Goal: Task Accomplishment & Management: Use online tool/utility

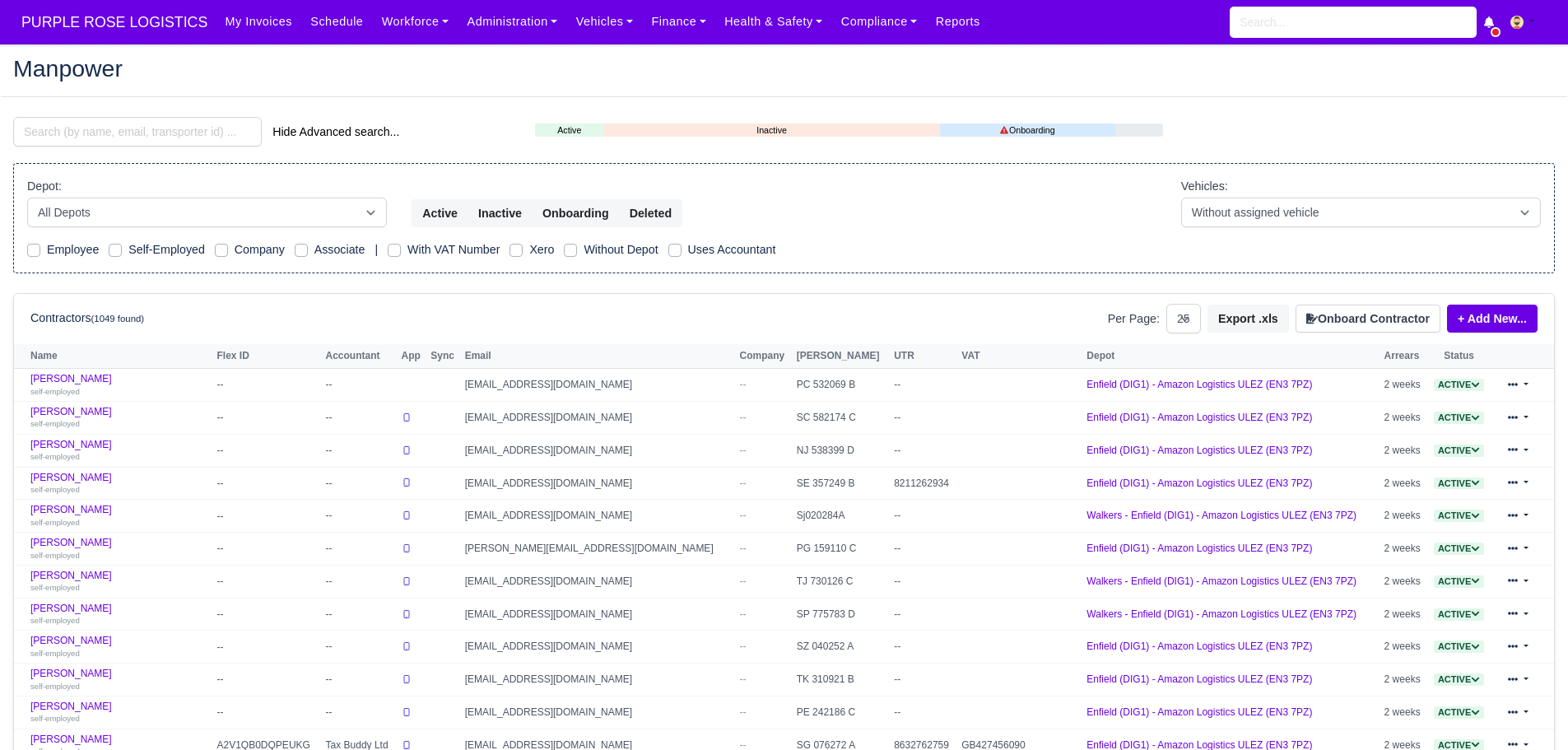
select select "25"
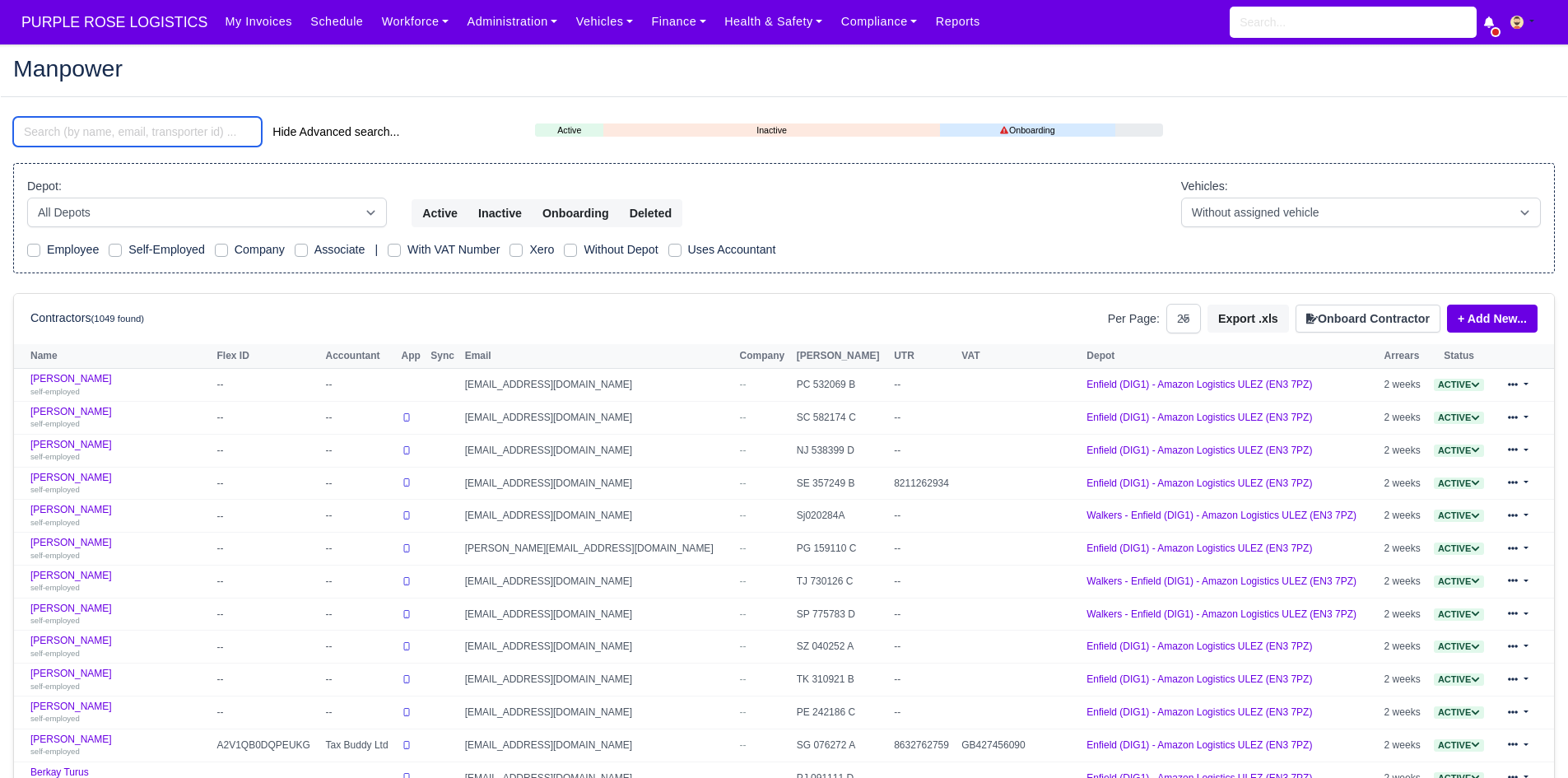
click at [215, 134] on input "search" at bounding box center [137, 131] width 248 height 29
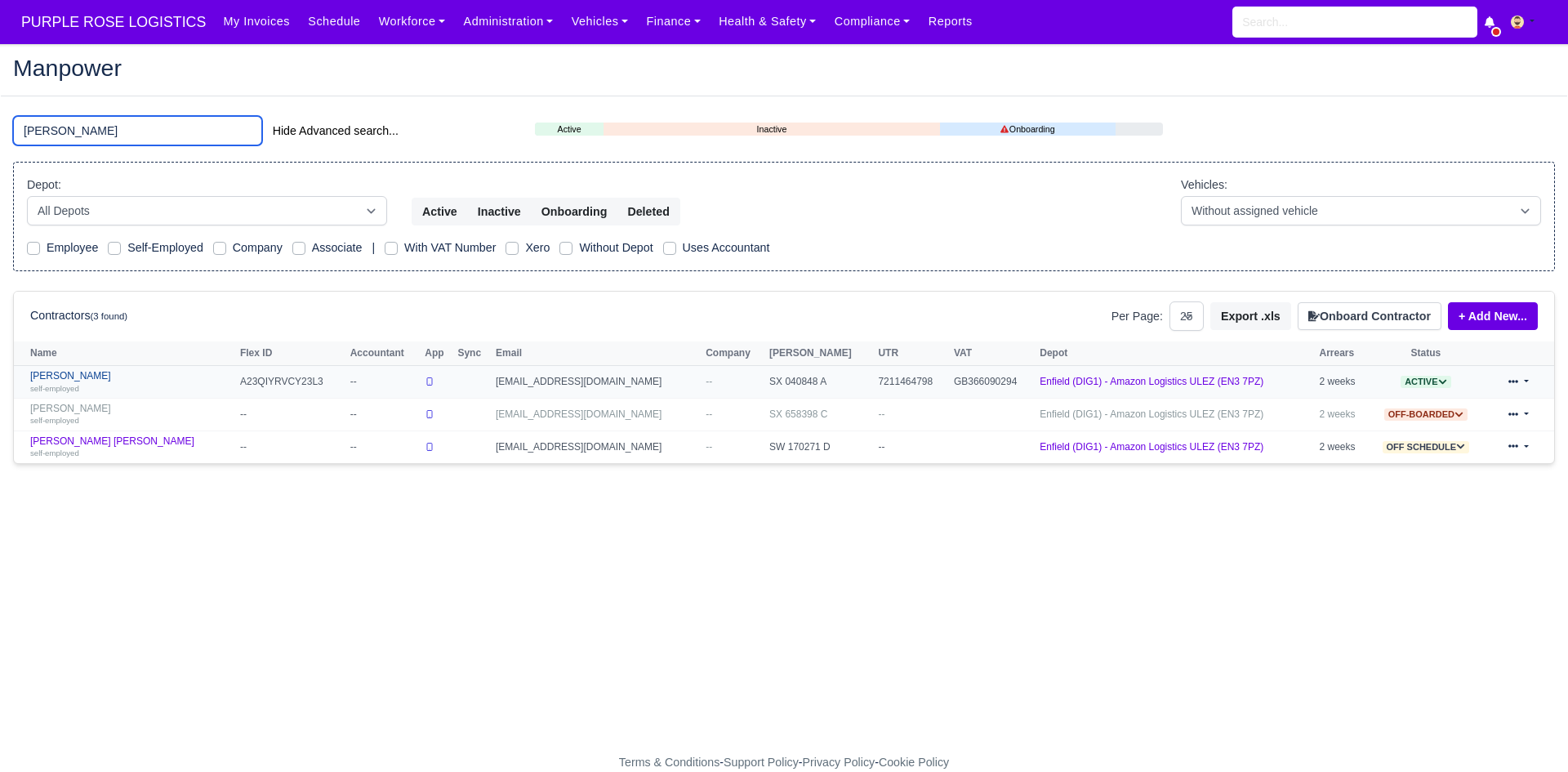
type input "niko"
click at [108, 377] on link "Nikolaos Makrofidis self-employed" at bounding box center [130, 381] width 201 height 23
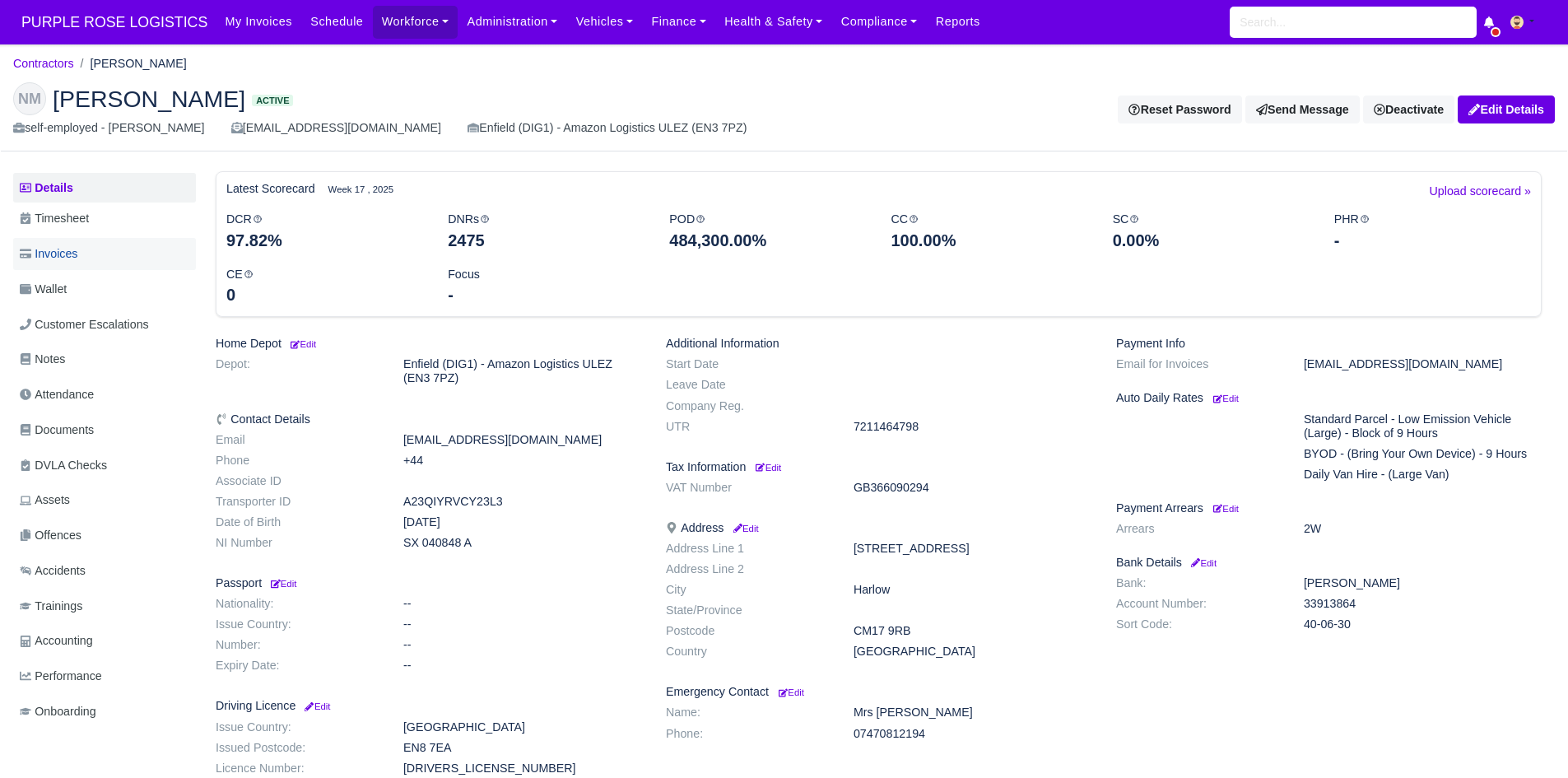
click at [70, 254] on span "Invoices" at bounding box center [48, 254] width 58 height 19
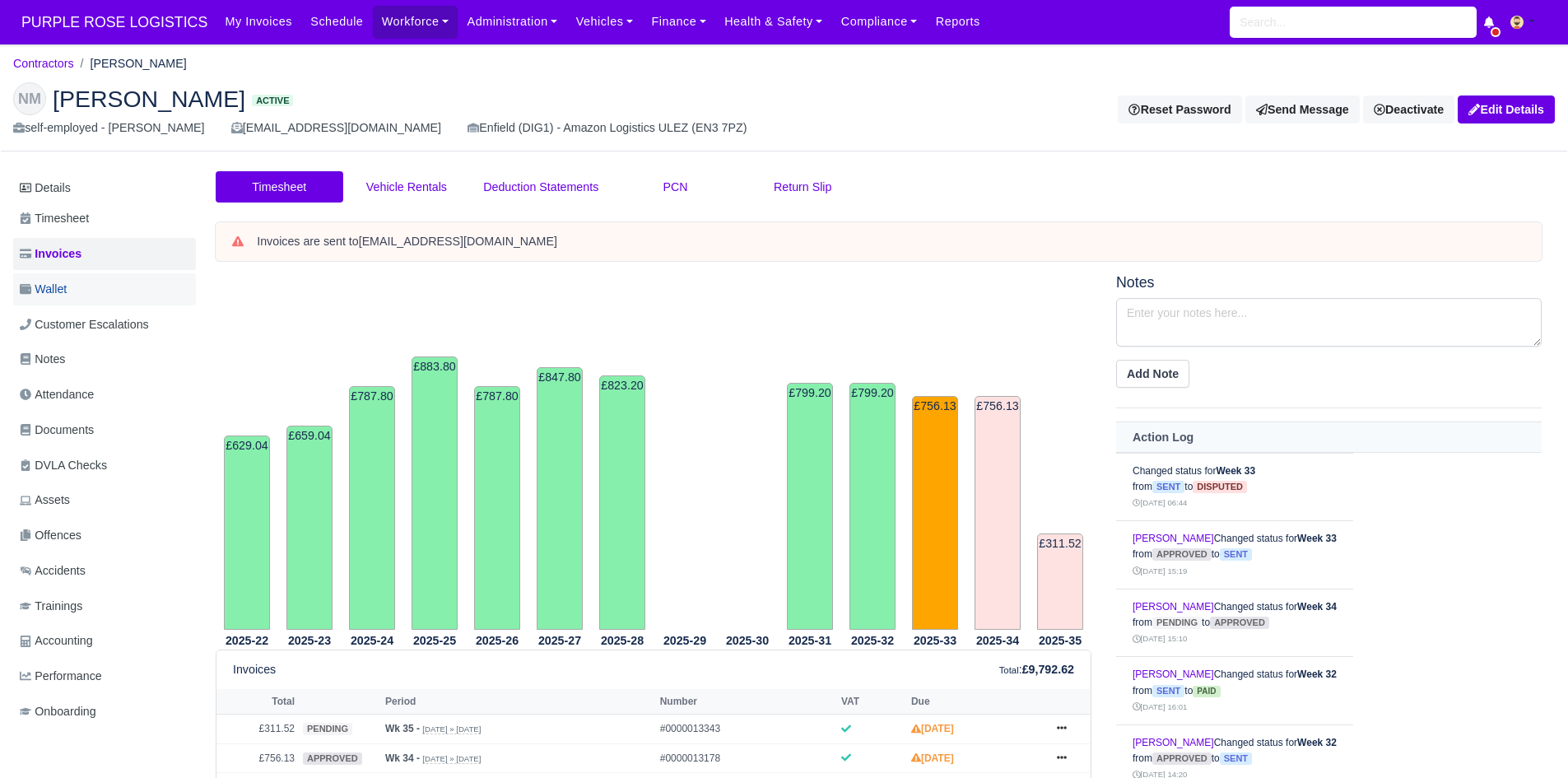
click at [67, 290] on span "Wallet" at bounding box center [43, 289] width 47 height 19
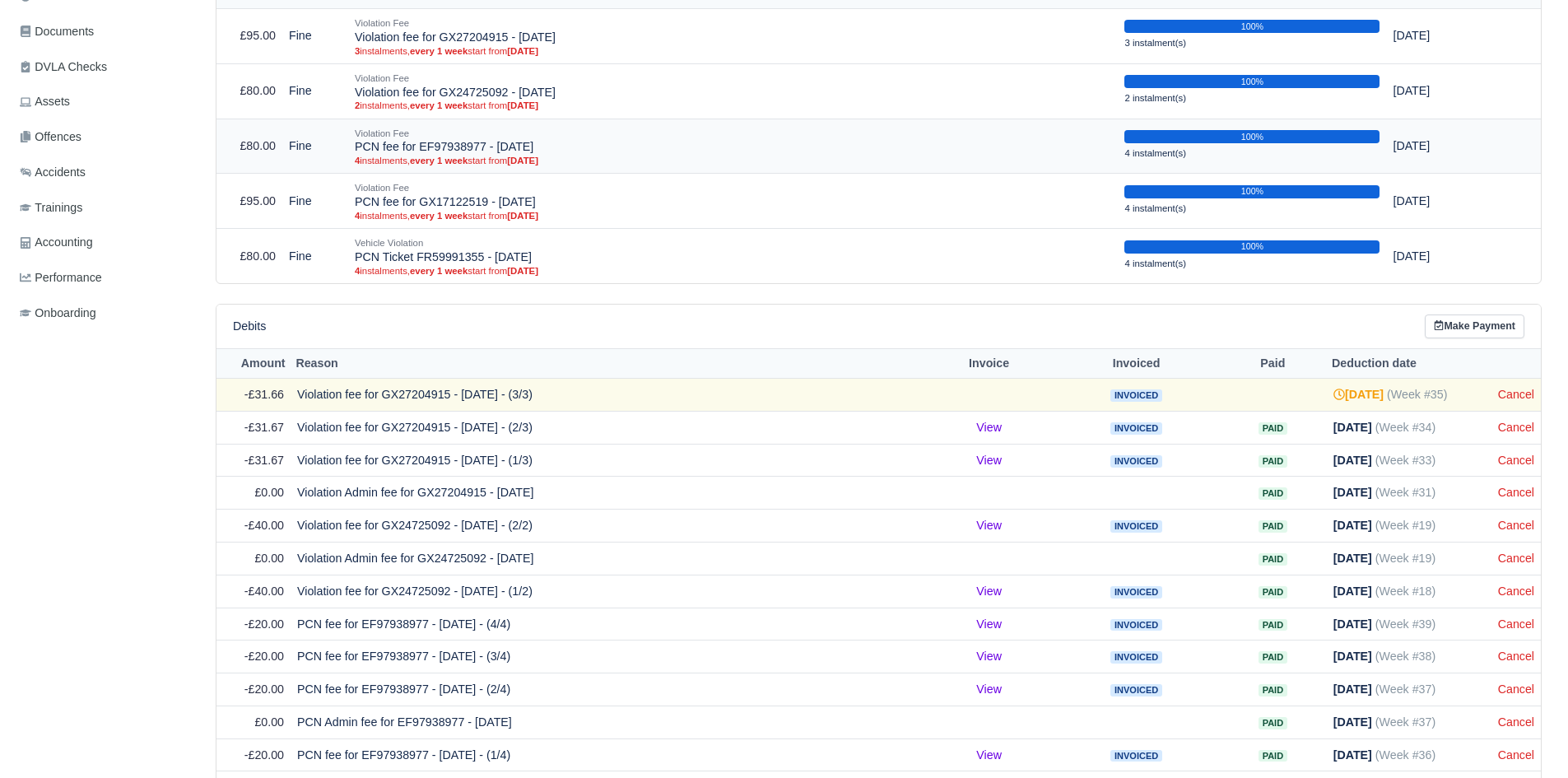
scroll to position [400, 0]
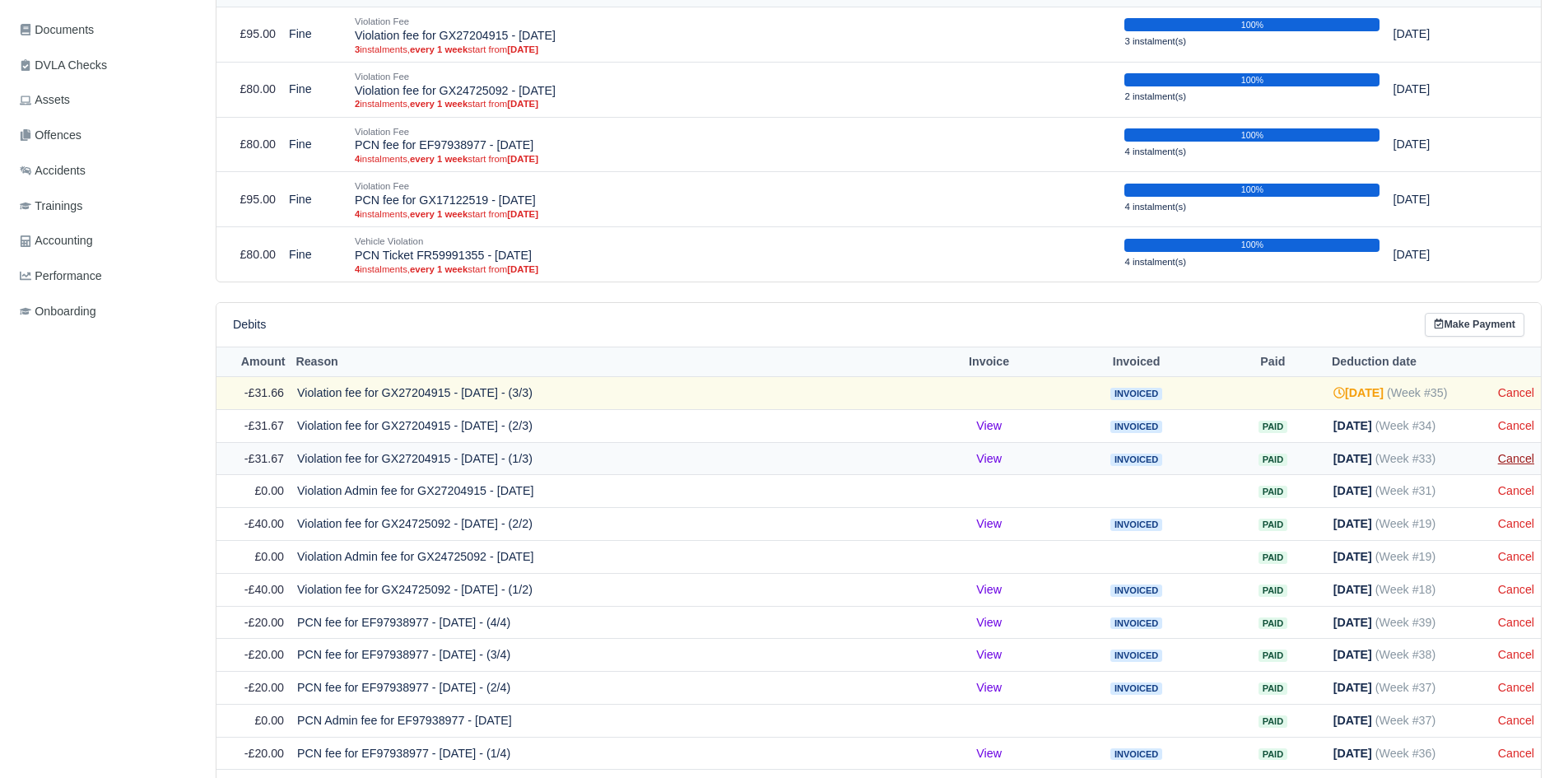
click at [1526, 457] on link "Cancel" at bounding box center [1516, 459] width 36 height 13
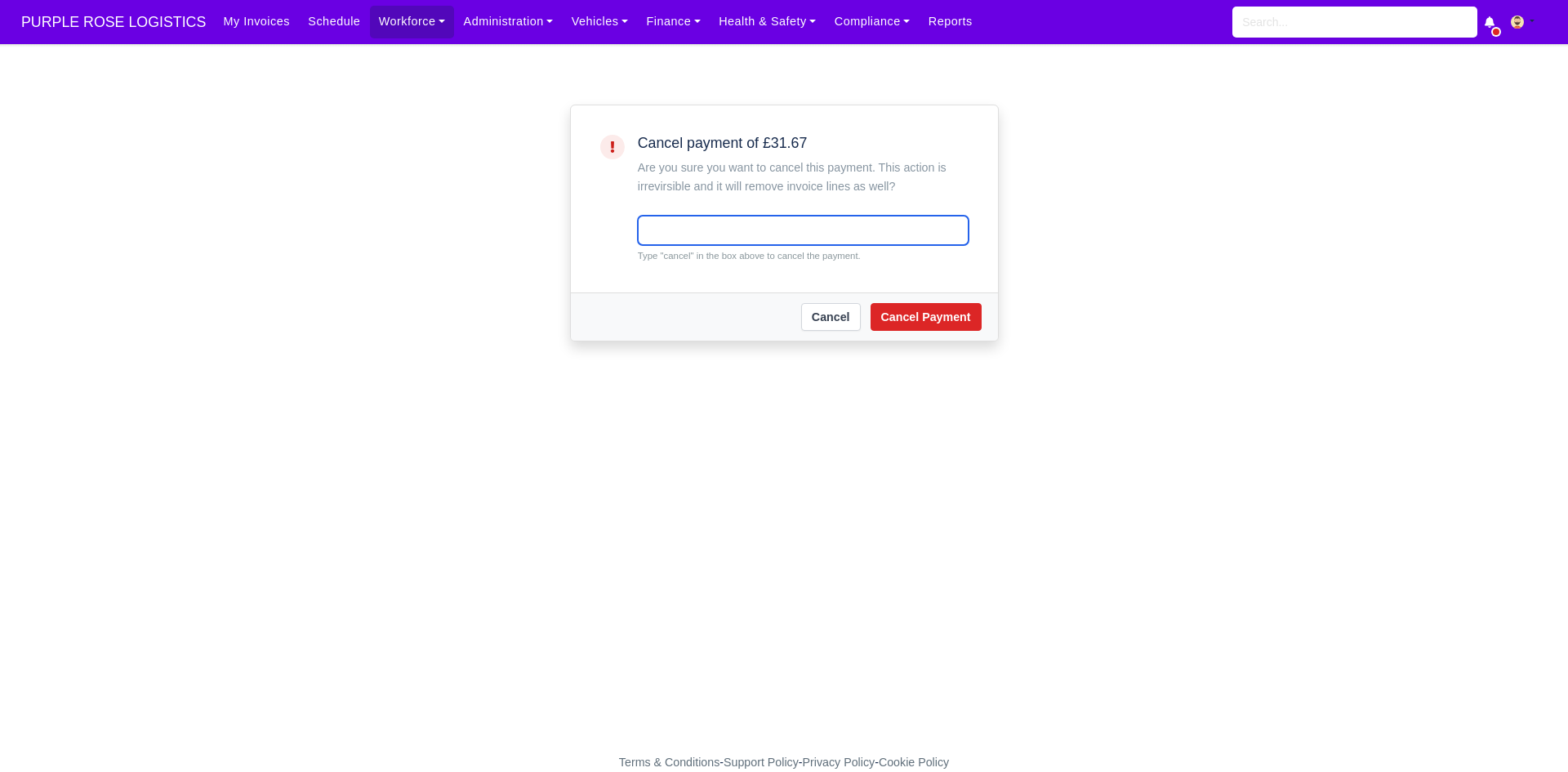
click at [801, 227] on input "text" at bounding box center [803, 230] width 331 height 29
type input "cancel"
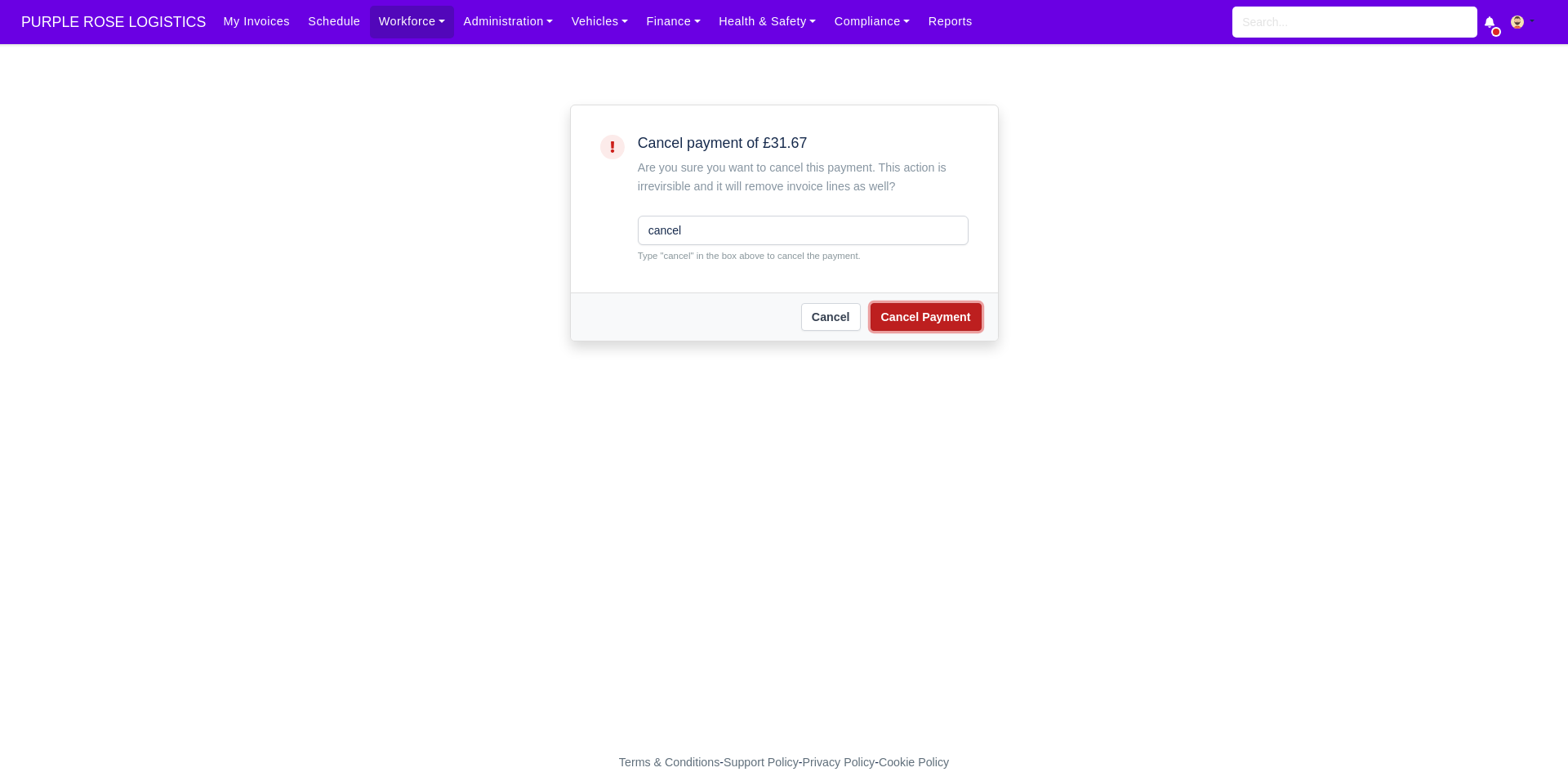
click at [887, 307] on button "Cancel Payment" at bounding box center [925, 317] width 111 height 28
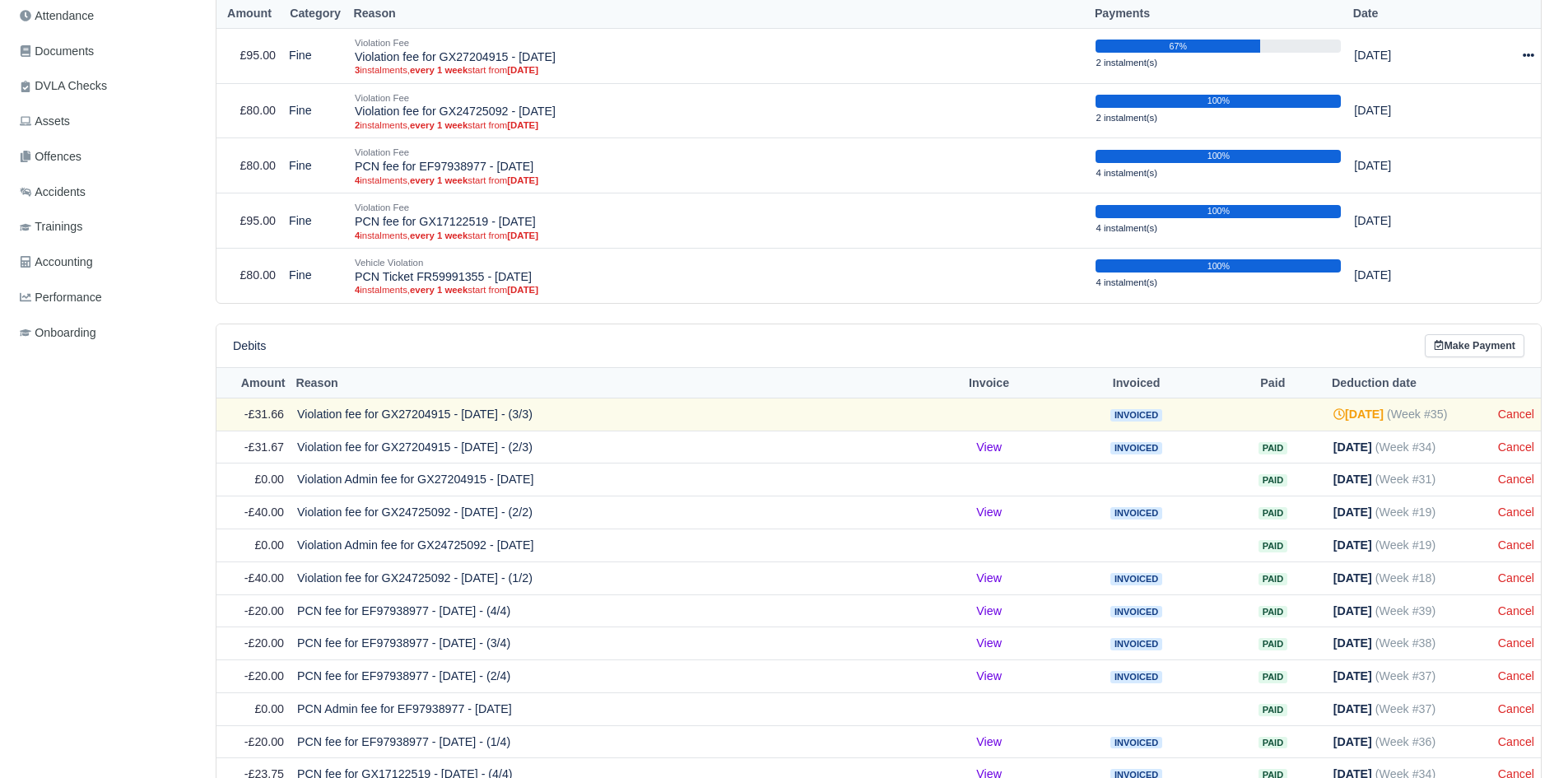
scroll to position [412, 0]
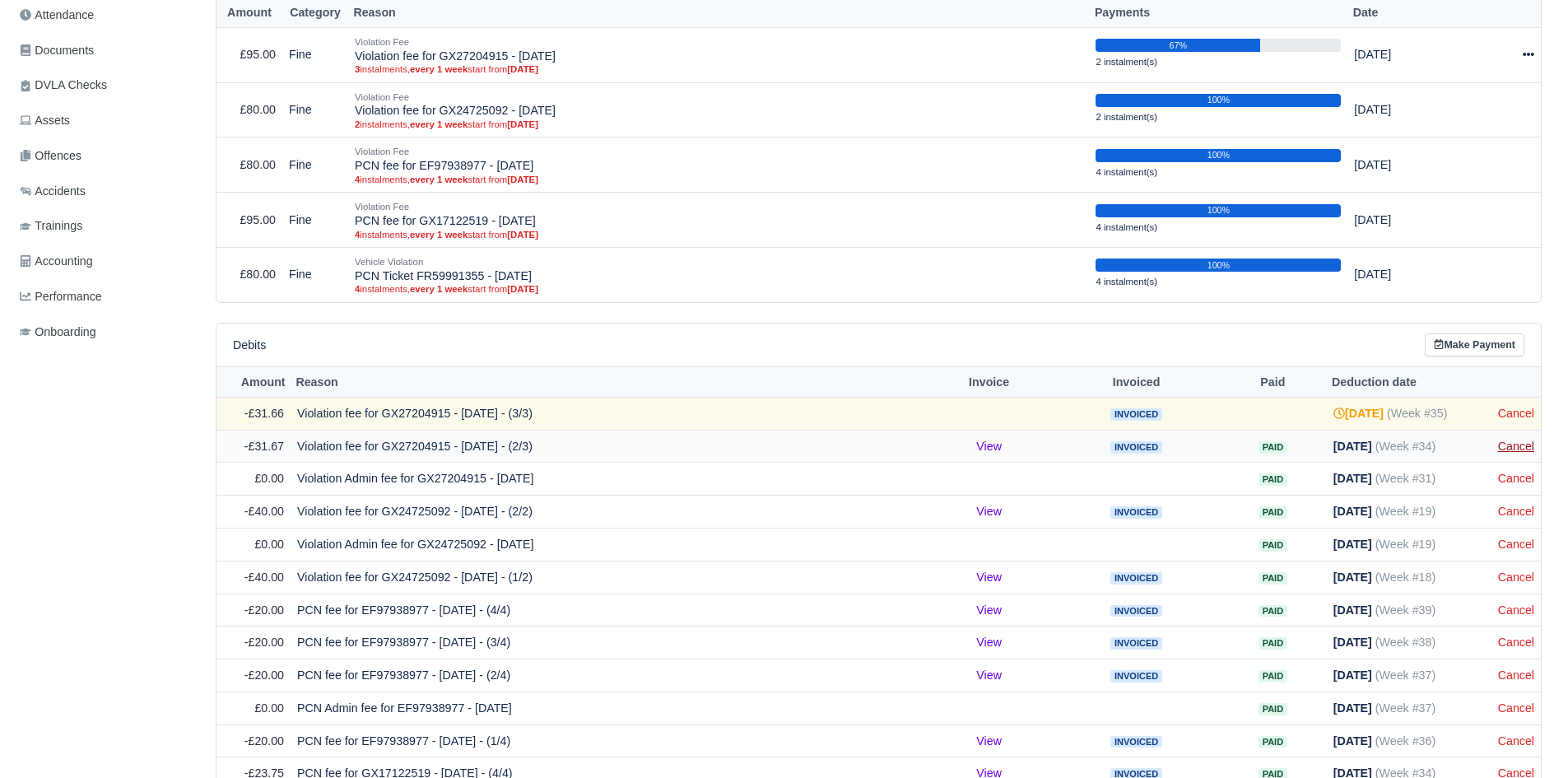
click at [1502, 445] on link "Cancel" at bounding box center [1516, 447] width 36 height 13
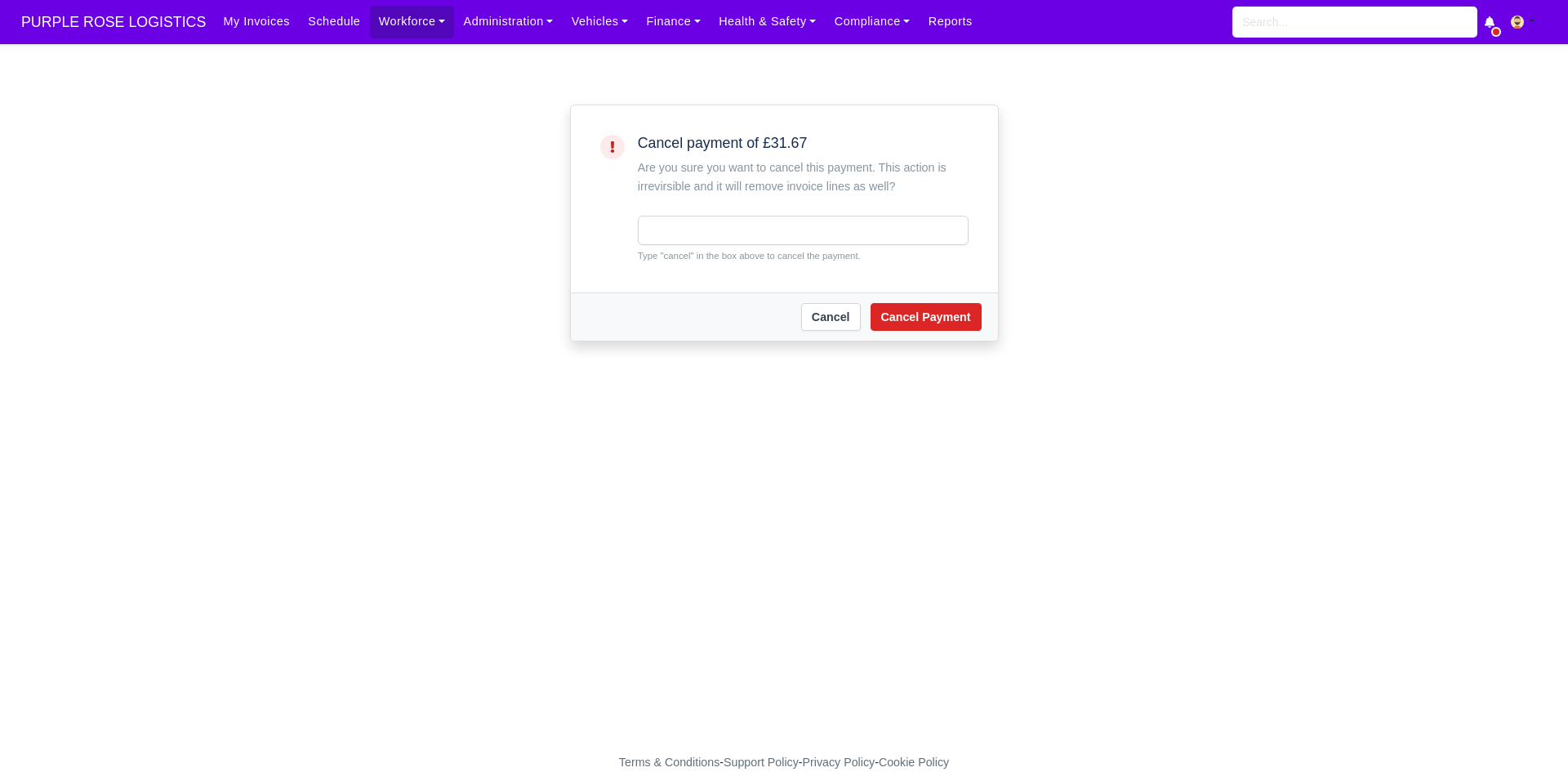
click at [699, 252] on small "Type "cancel" in the box above to cancel the payment." at bounding box center [803, 256] width 331 height 15
click at [719, 227] on input "text" at bounding box center [803, 230] width 331 height 29
type input "cancel"
click at [894, 326] on button "Cancel Payment" at bounding box center [925, 317] width 111 height 28
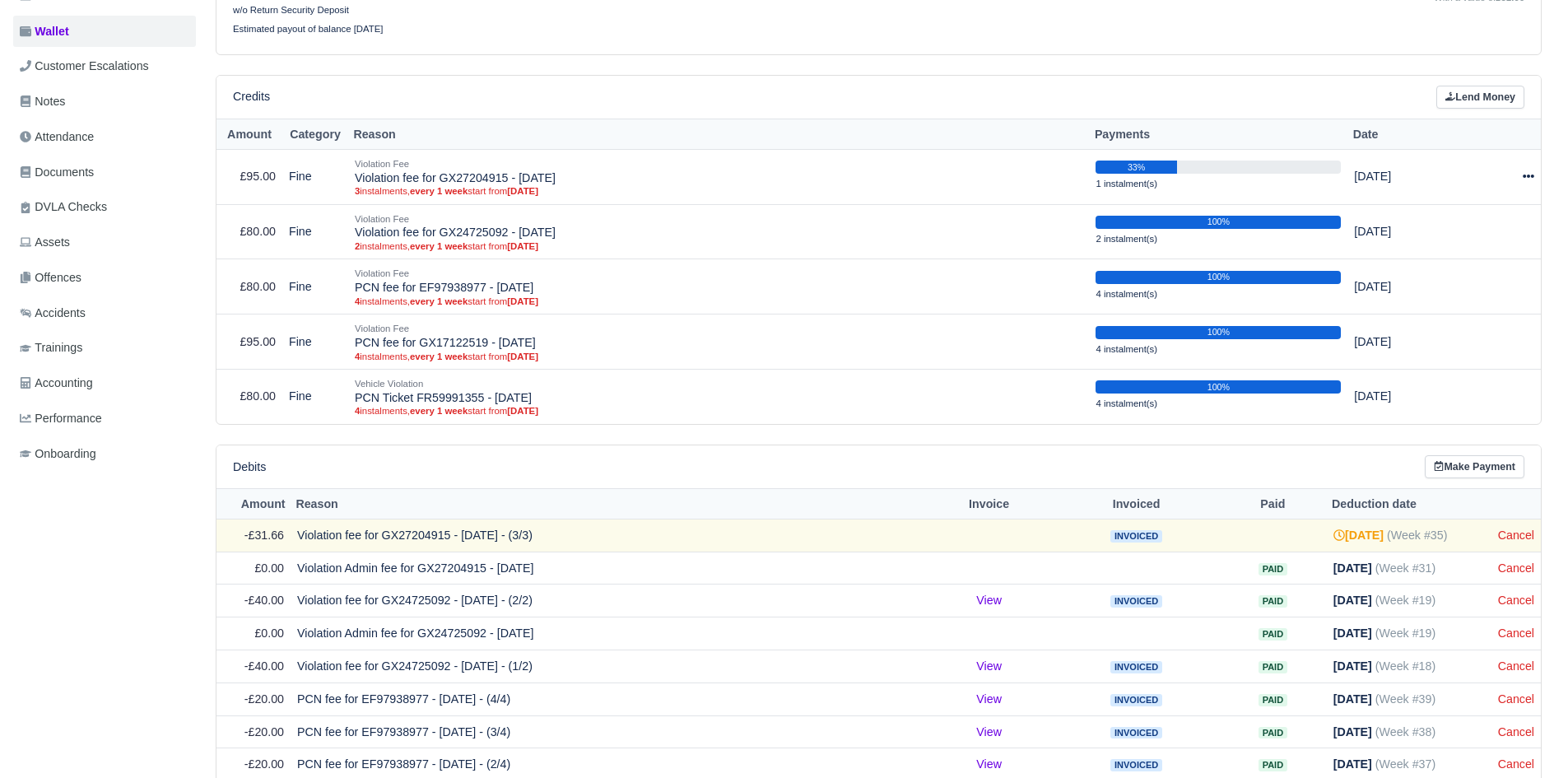
scroll to position [296, 0]
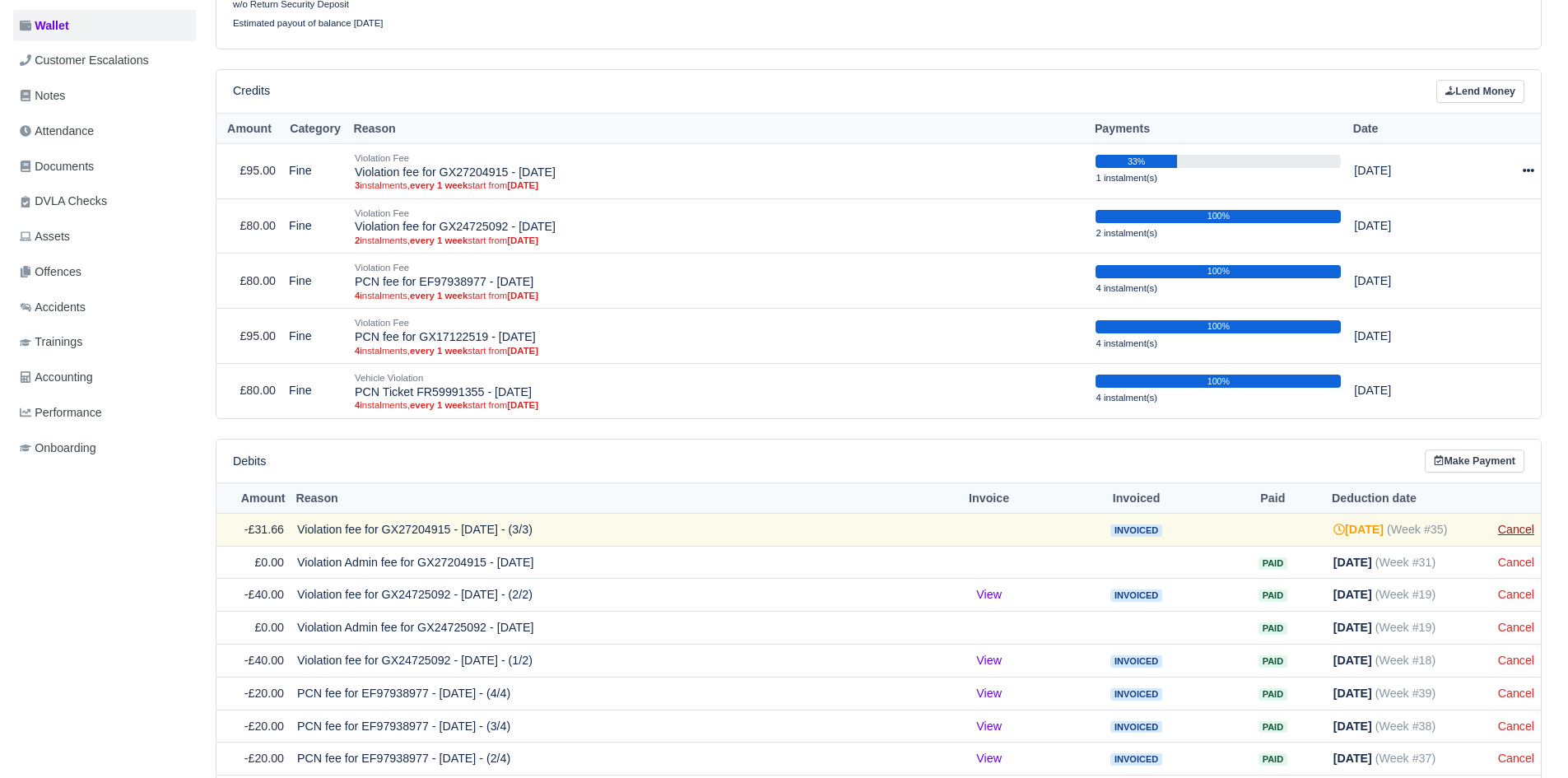
click at [1506, 533] on link "Cancel" at bounding box center [1516, 530] width 36 height 13
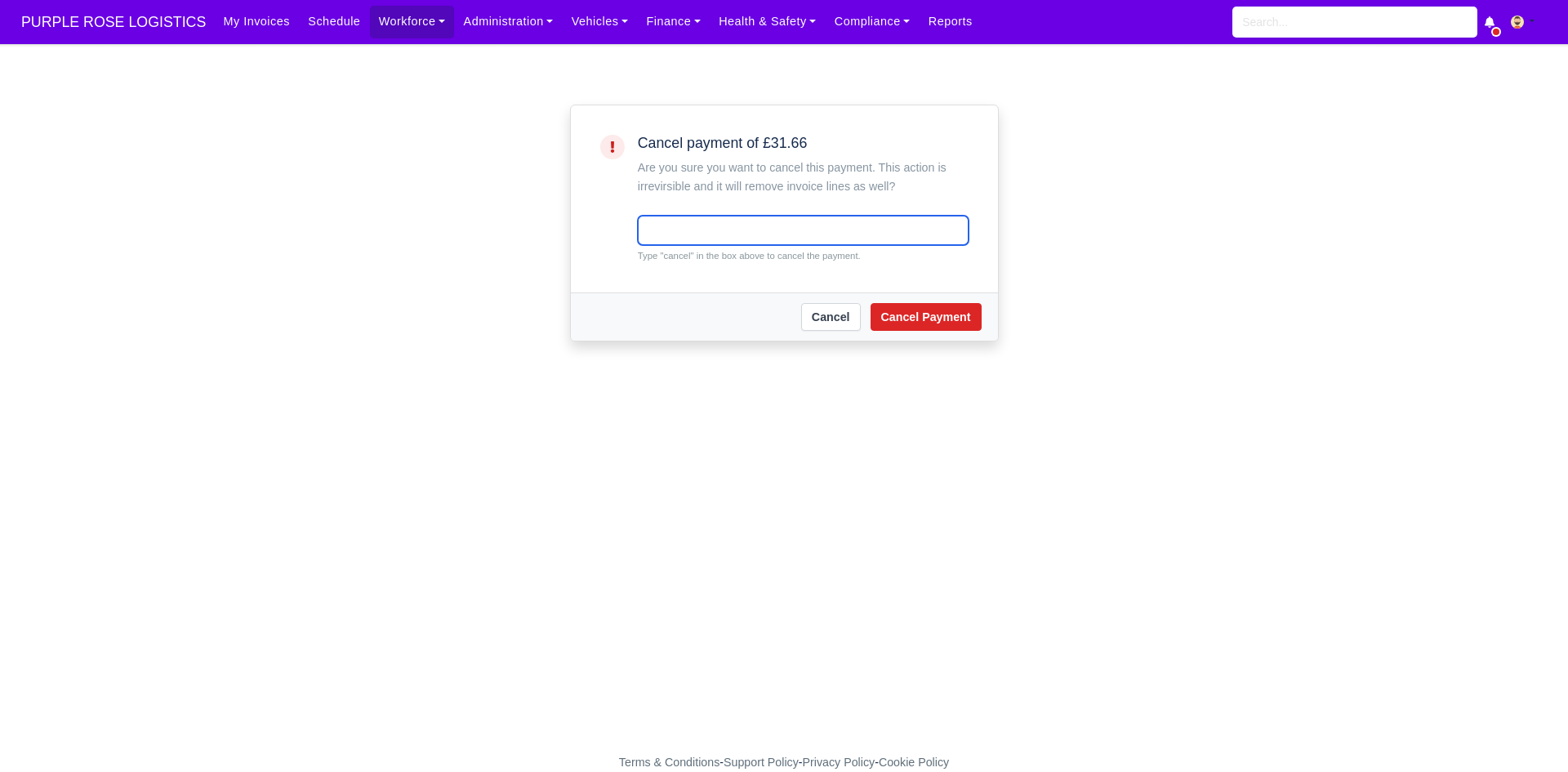
click at [807, 230] on input "text" at bounding box center [803, 230] width 331 height 29
type input "cancel"
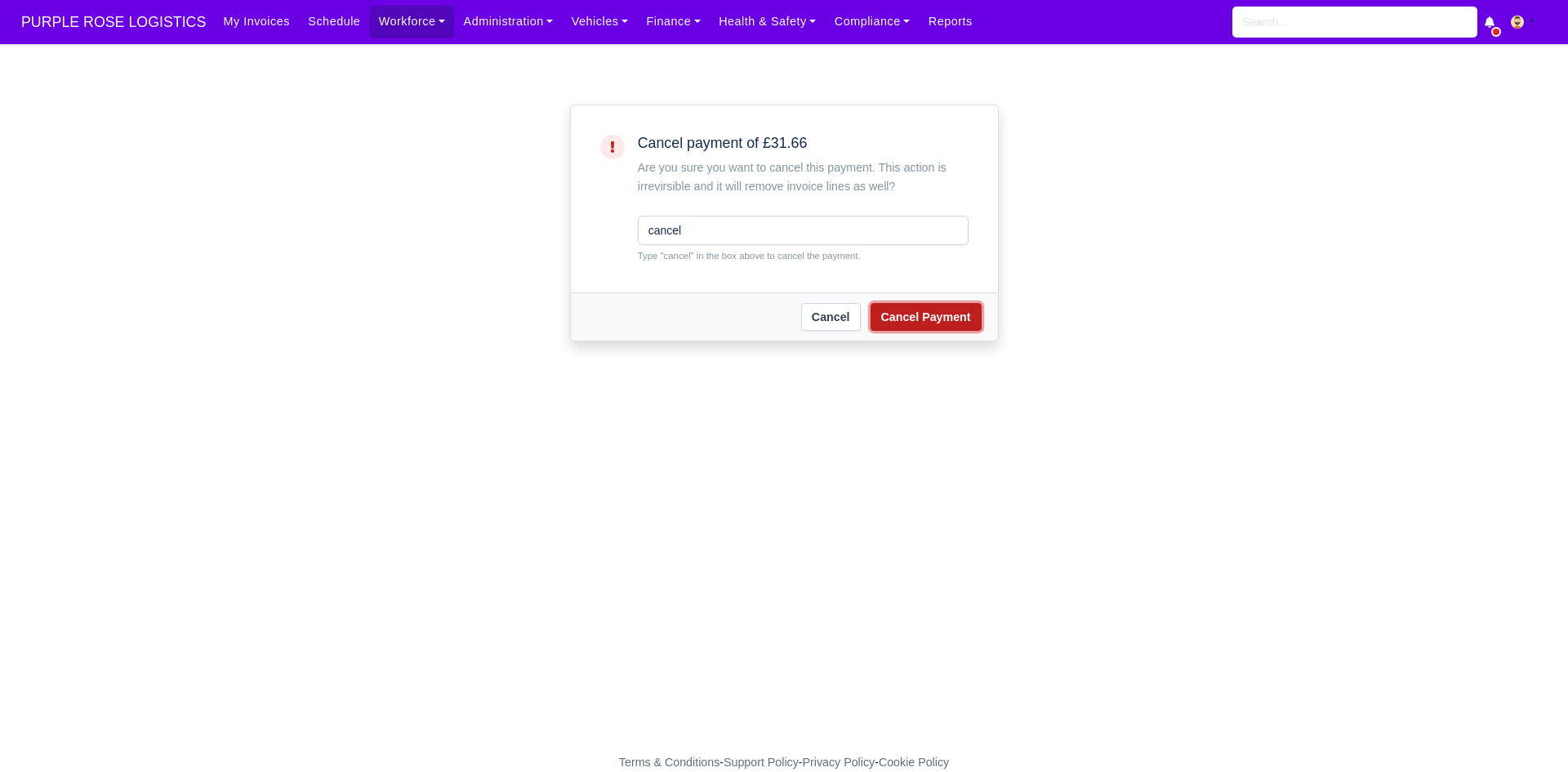
click at [903, 316] on button "Cancel Payment" at bounding box center [925, 317] width 111 height 28
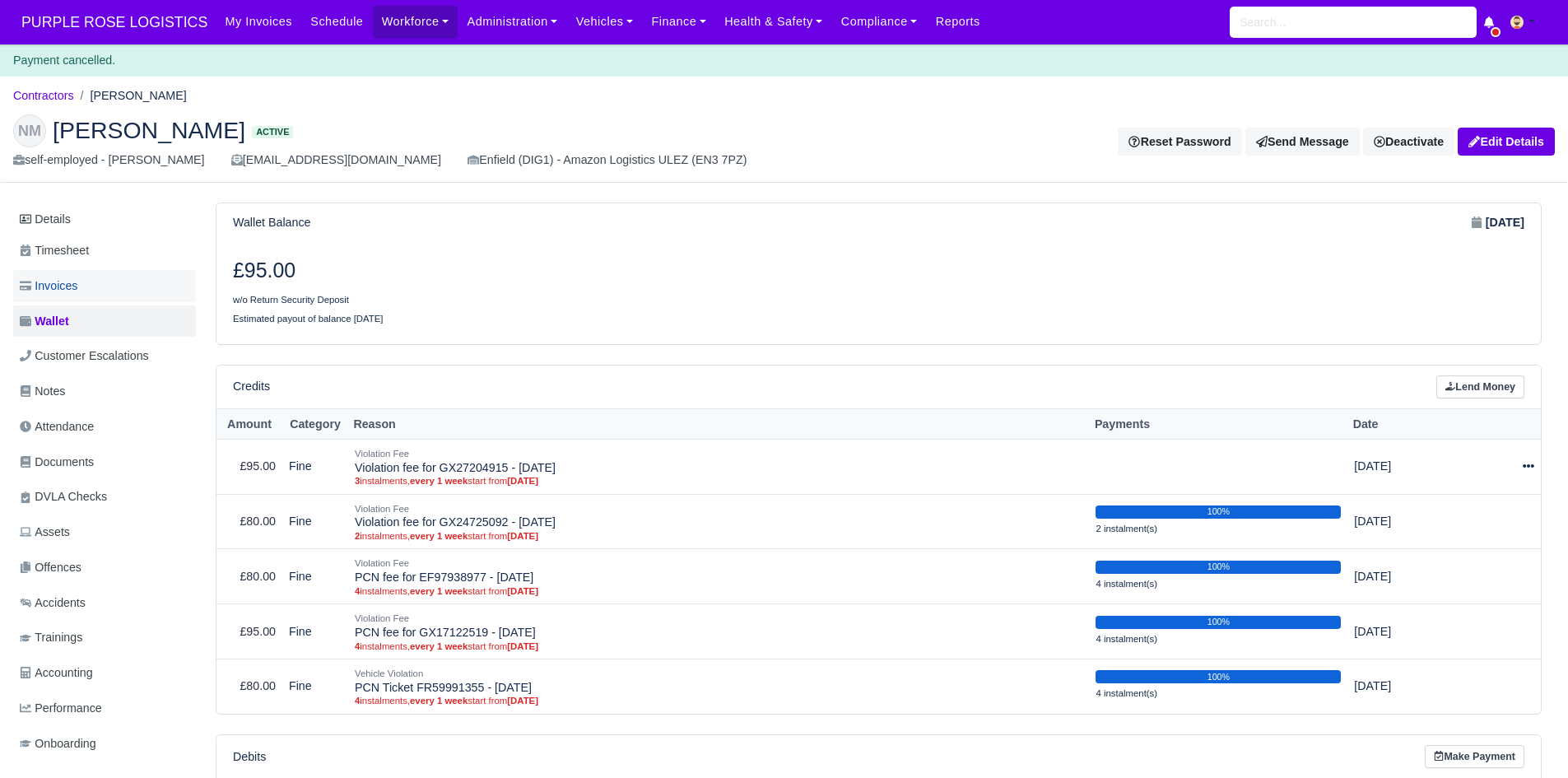
click at [140, 276] on link "Invoices" at bounding box center [105, 286] width 183 height 32
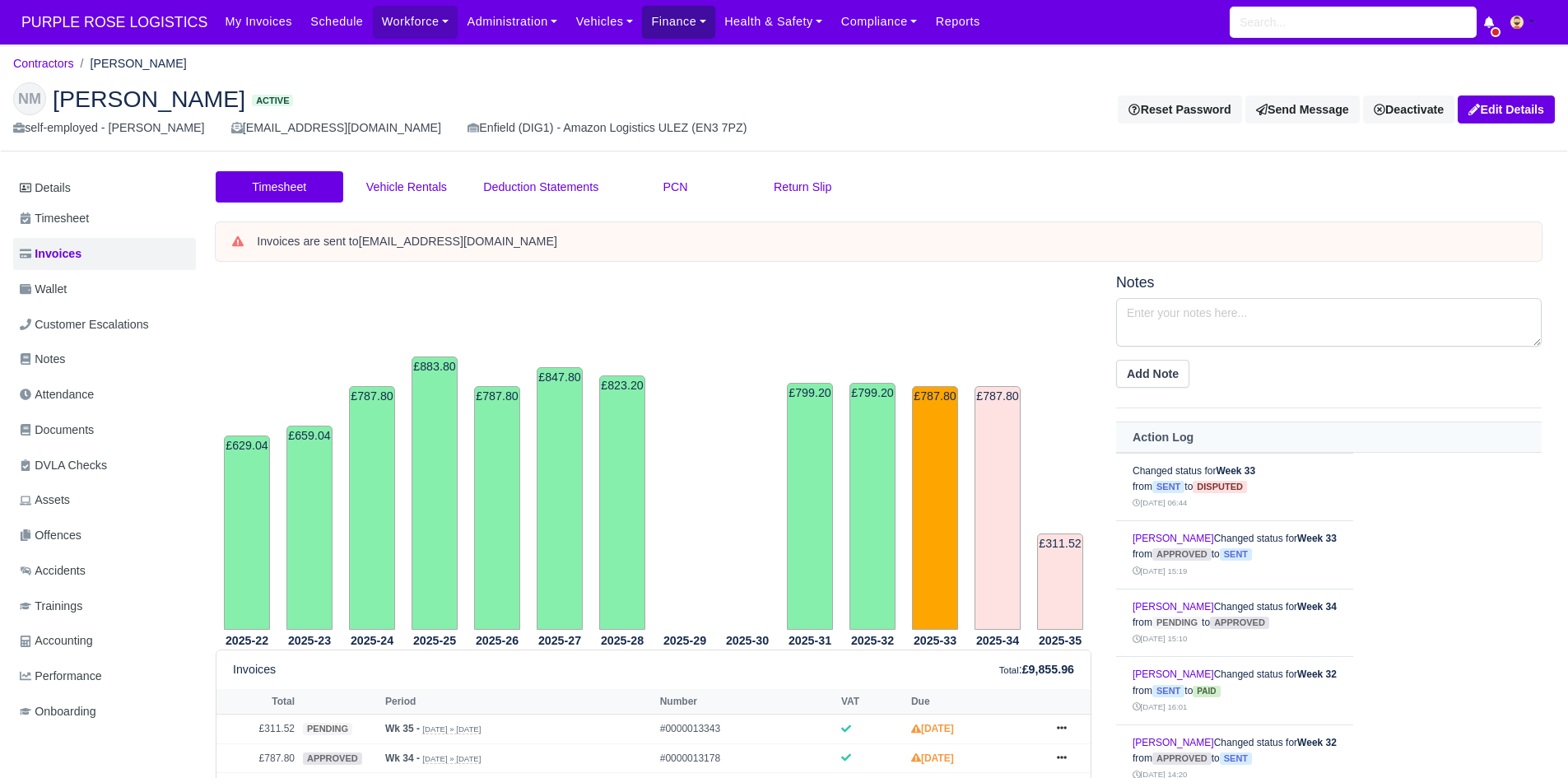
click at [673, 20] on link "Finance" at bounding box center [679, 22] width 74 height 32
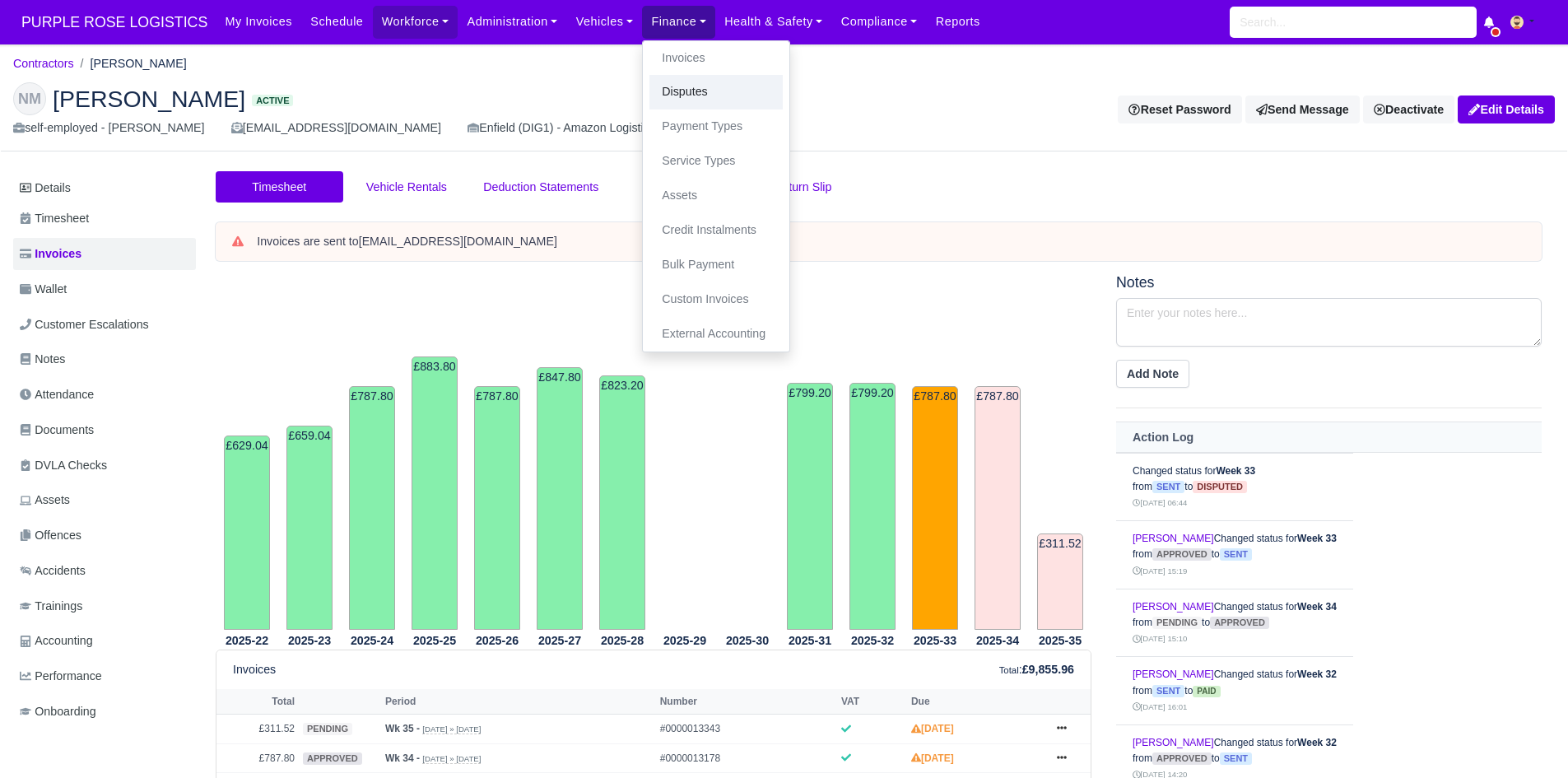
click at [701, 87] on link "Disputes" at bounding box center [716, 92] width 133 height 35
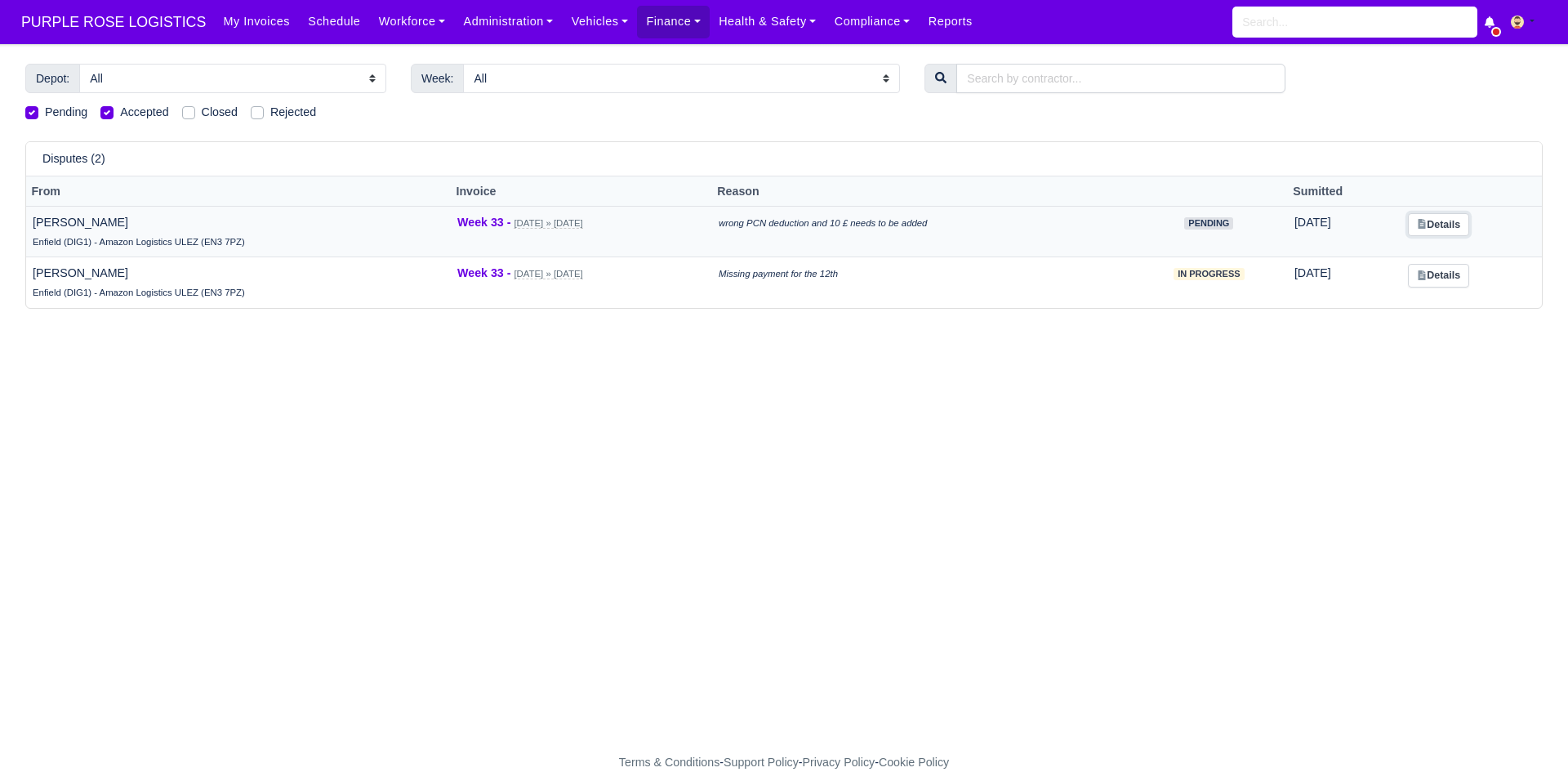
click at [1424, 222] on icon at bounding box center [1422, 224] width 9 height 9
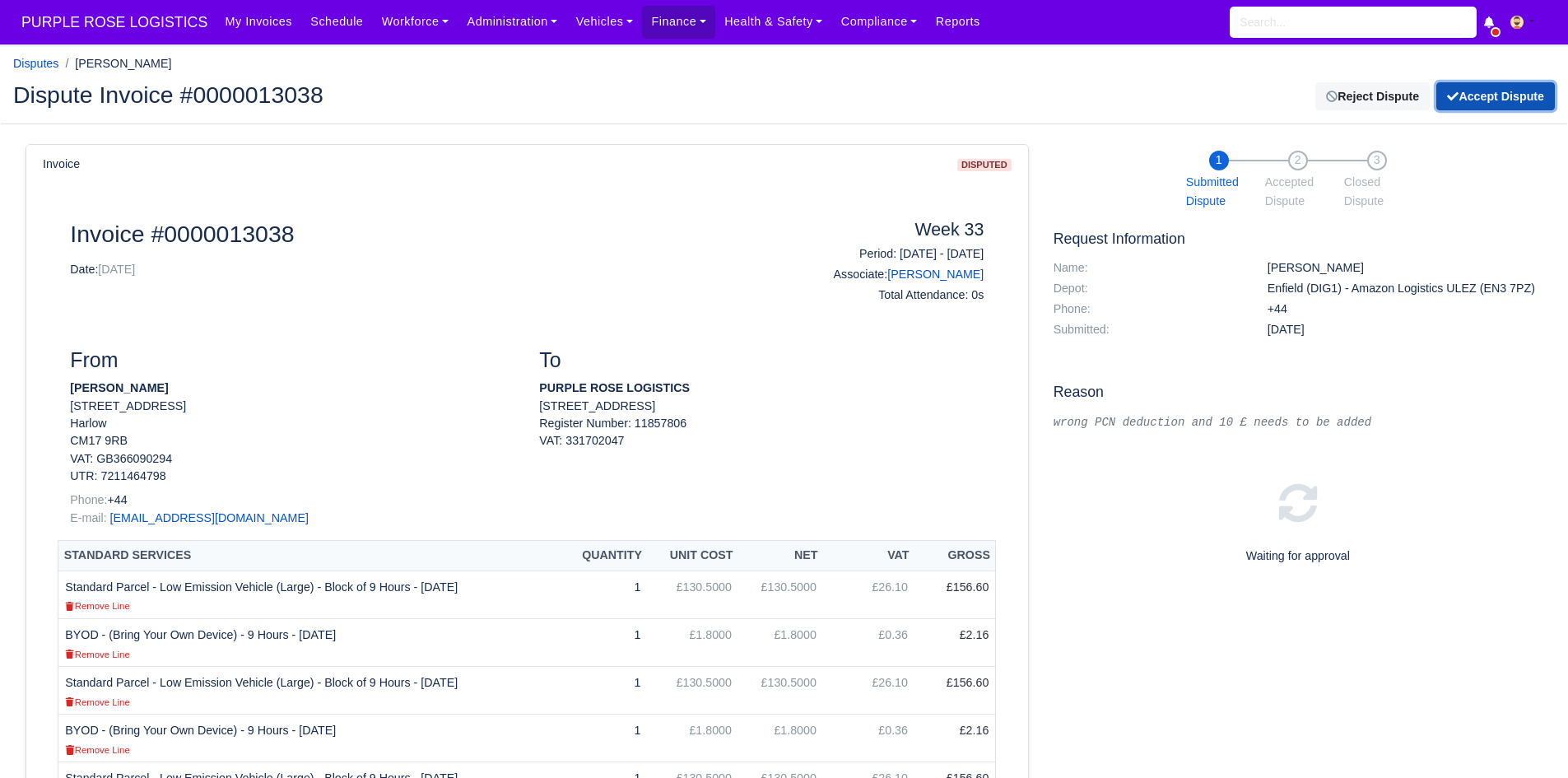
click at [1475, 105] on button "Accept Dispute" at bounding box center [1495, 96] width 119 height 28
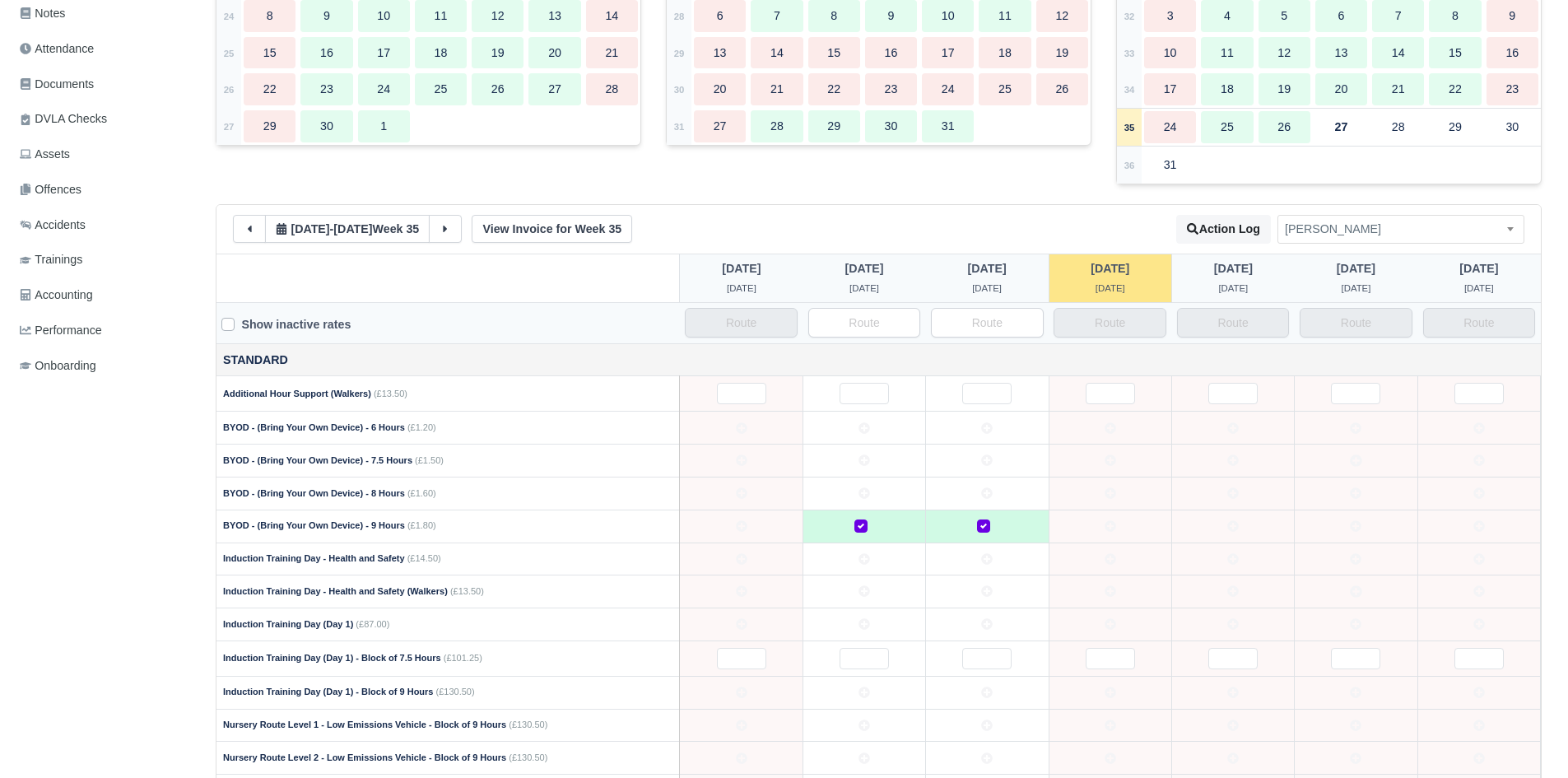
scroll to position [381, 0]
click at [245, 226] on icon at bounding box center [249, 227] width 11 height 11
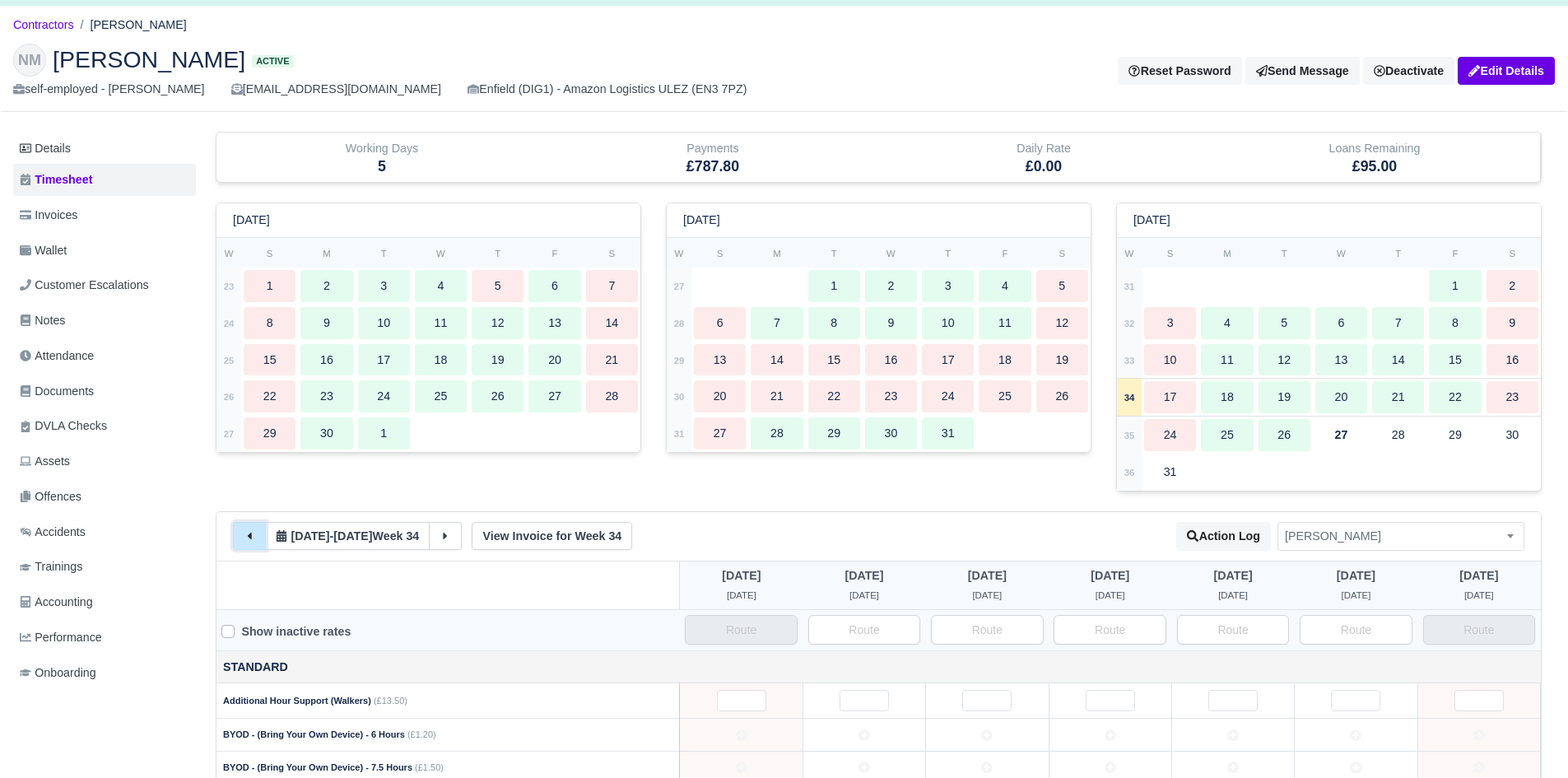
scroll to position [0, 0]
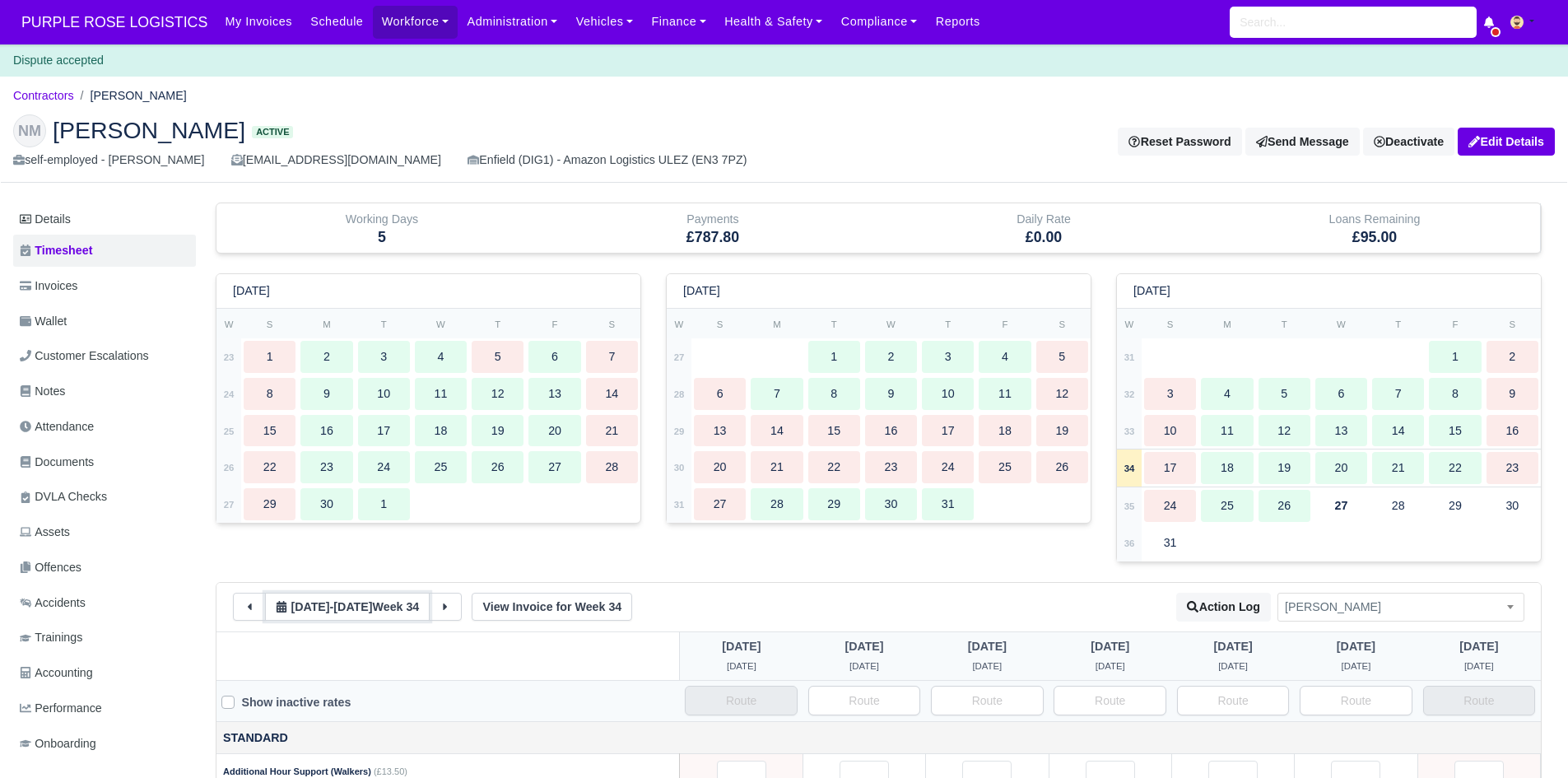
click at [266, 616] on button "17 Aug - 23 Aug Week 34" at bounding box center [347, 607] width 164 height 28
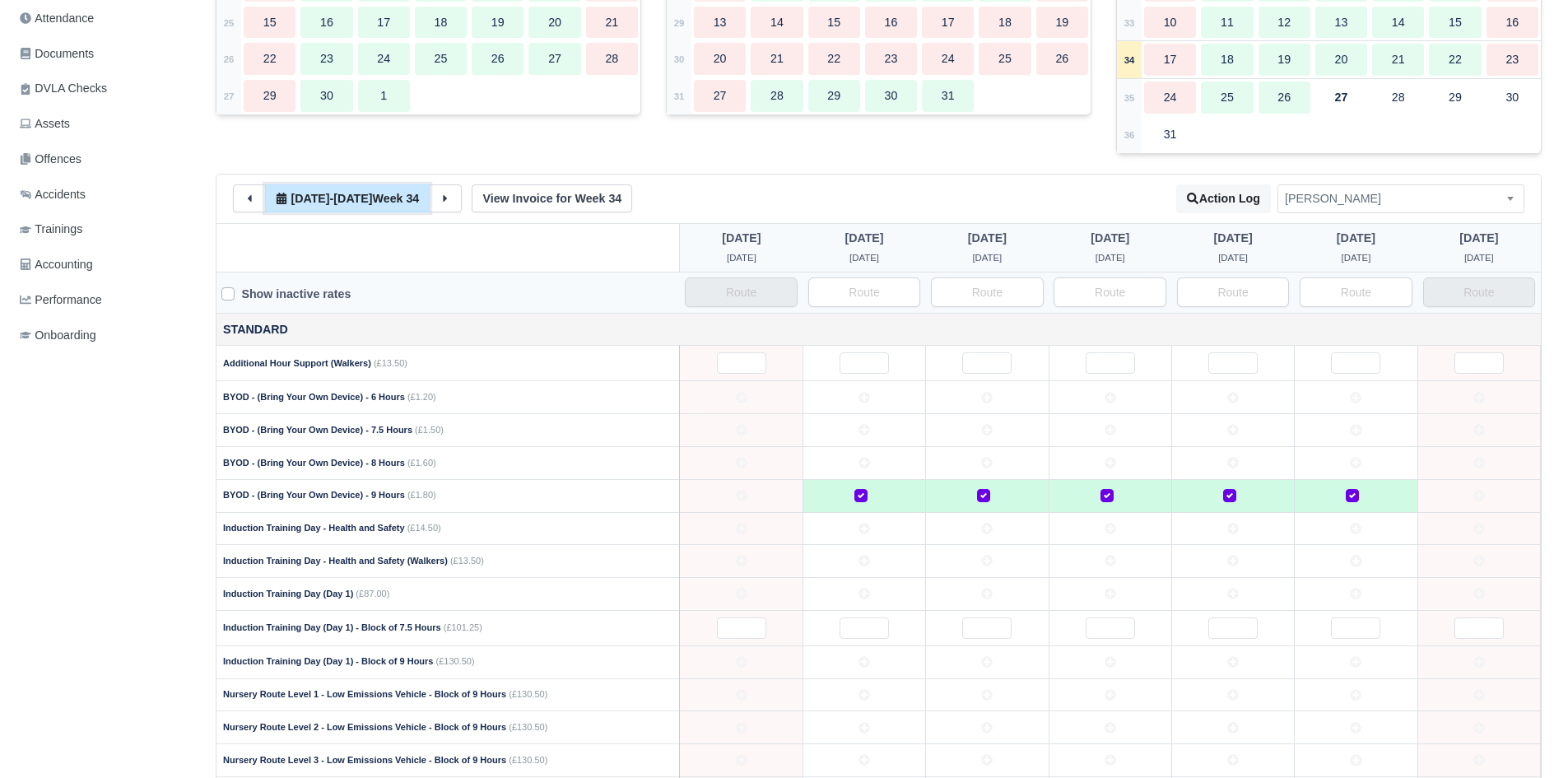
scroll to position [414, 0]
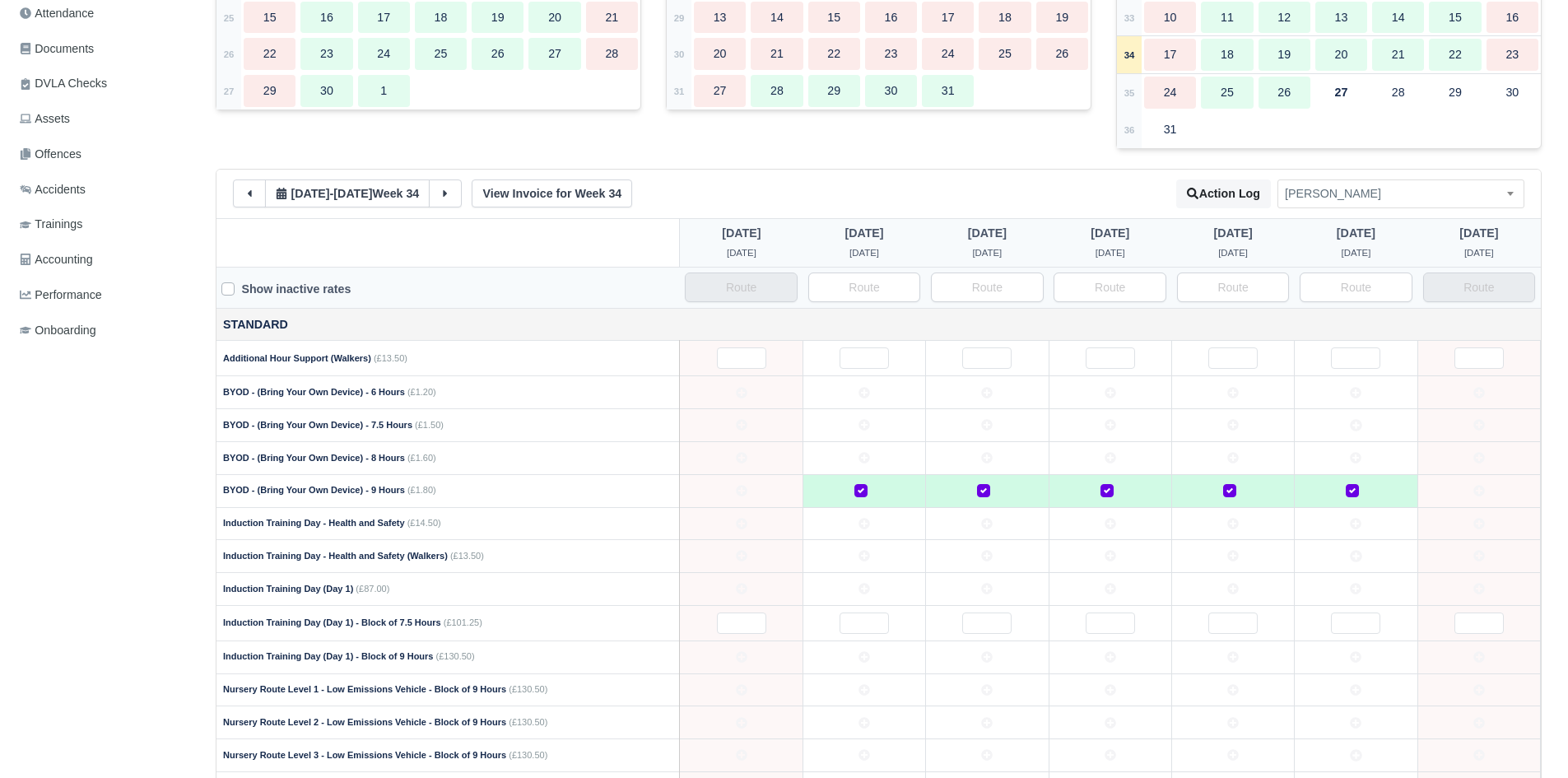
click at [632, 251] on th at bounding box center [447, 242] width 464 height 48
click at [254, 186] on button at bounding box center [249, 194] width 33 height 28
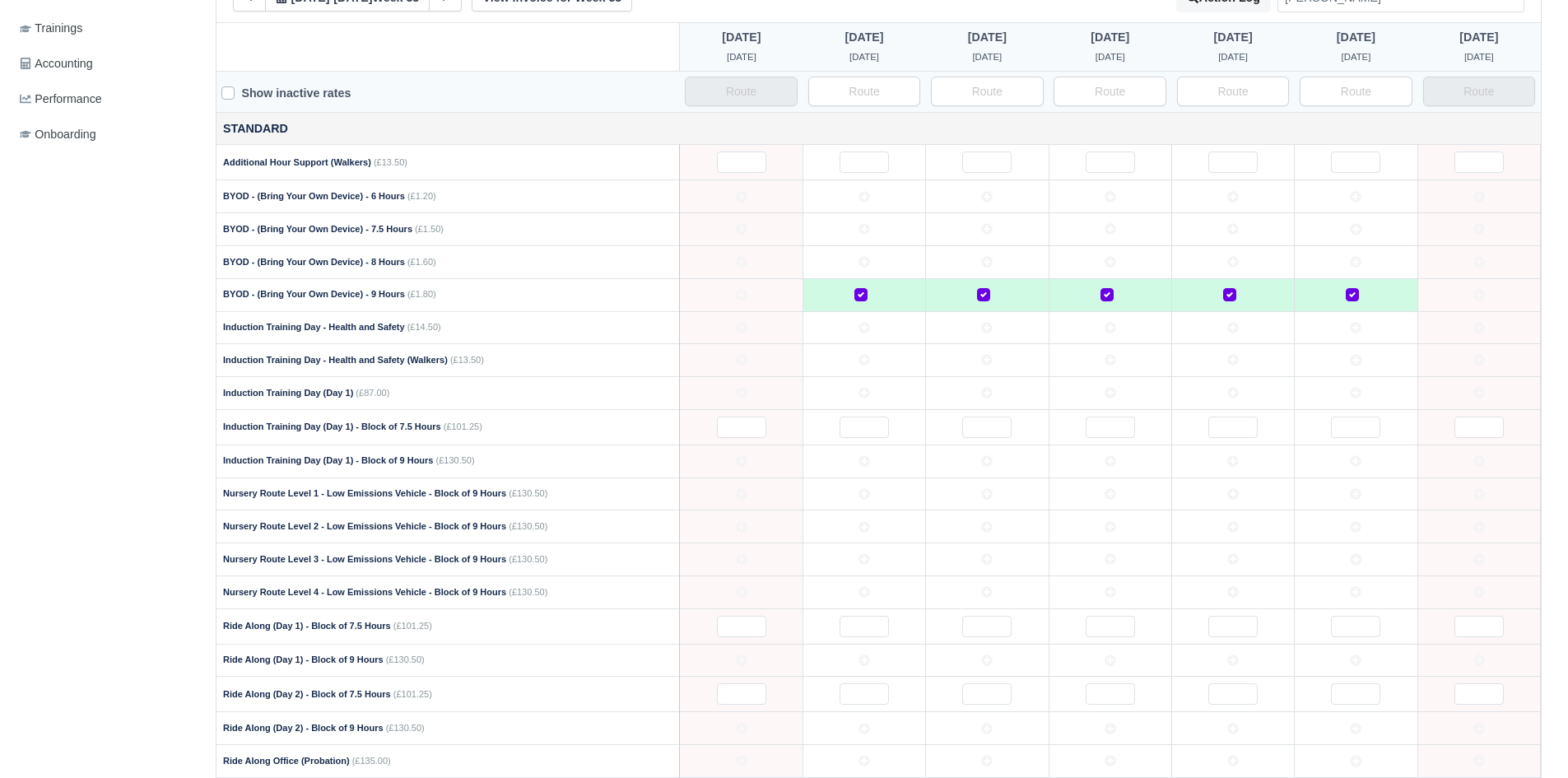
scroll to position [1060, 0]
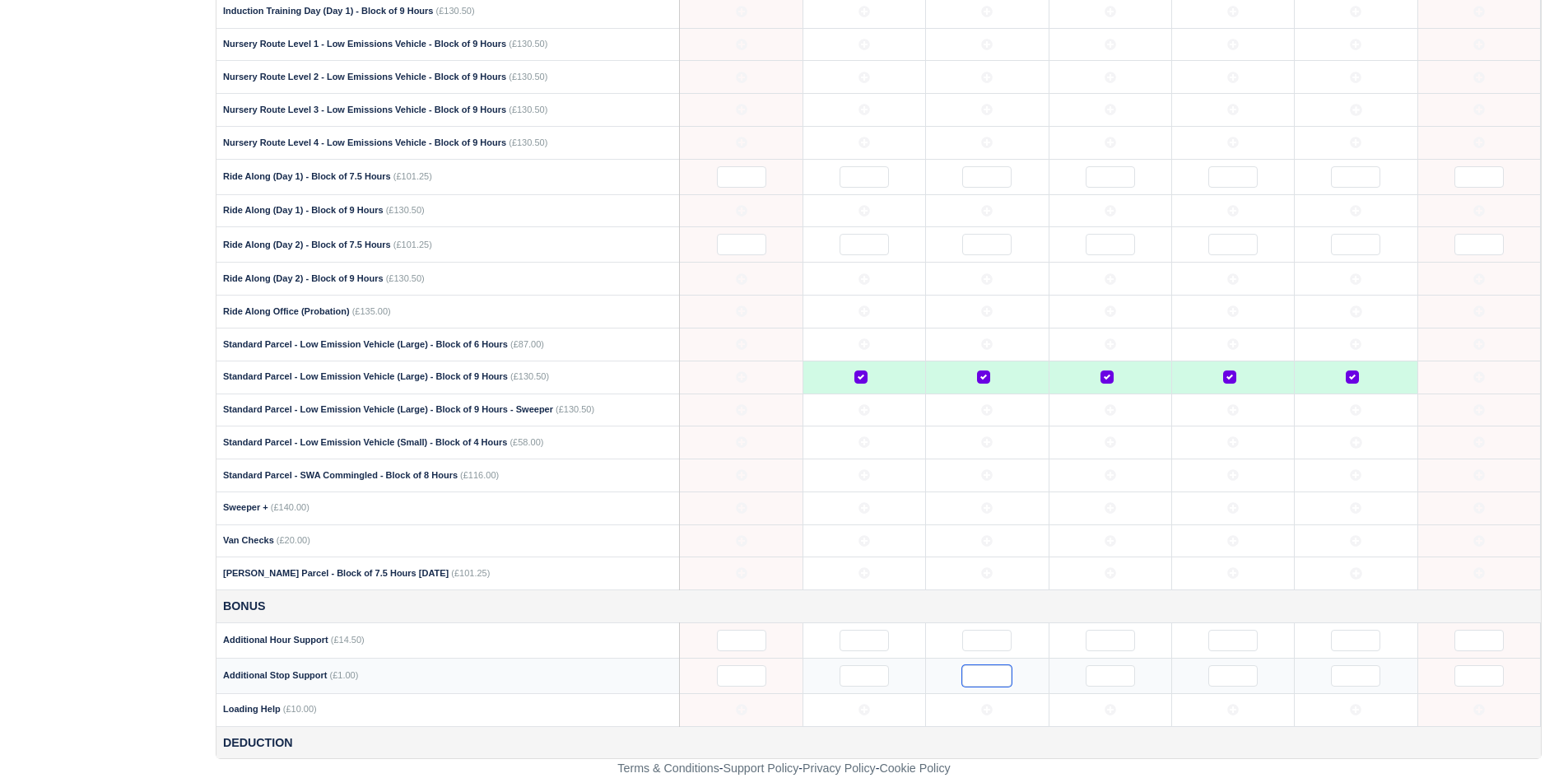
click at [985, 672] on input "text" at bounding box center [986, 675] width 49 height 22
type input "10"
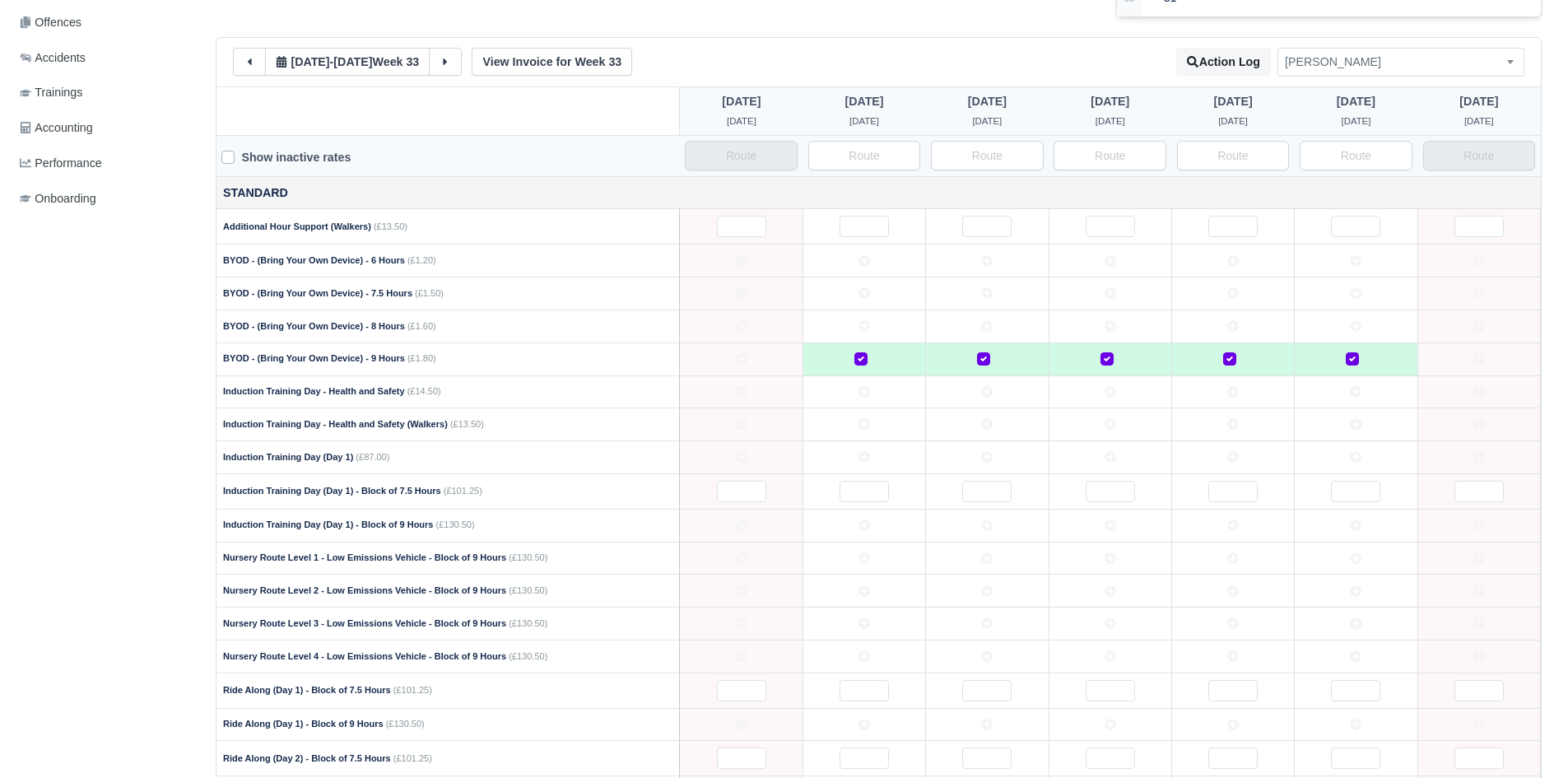
scroll to position [0, 0]
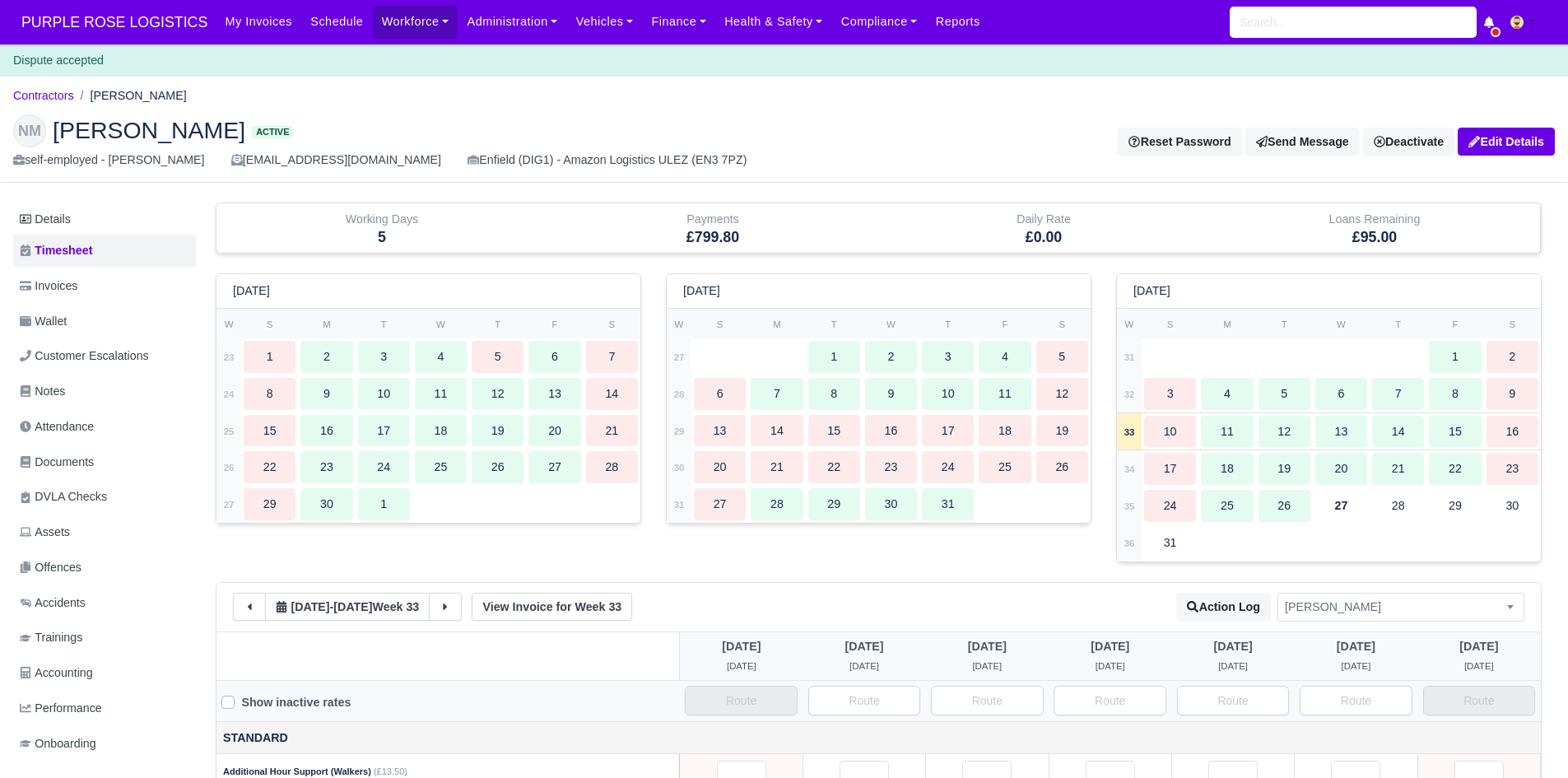
type input "10"
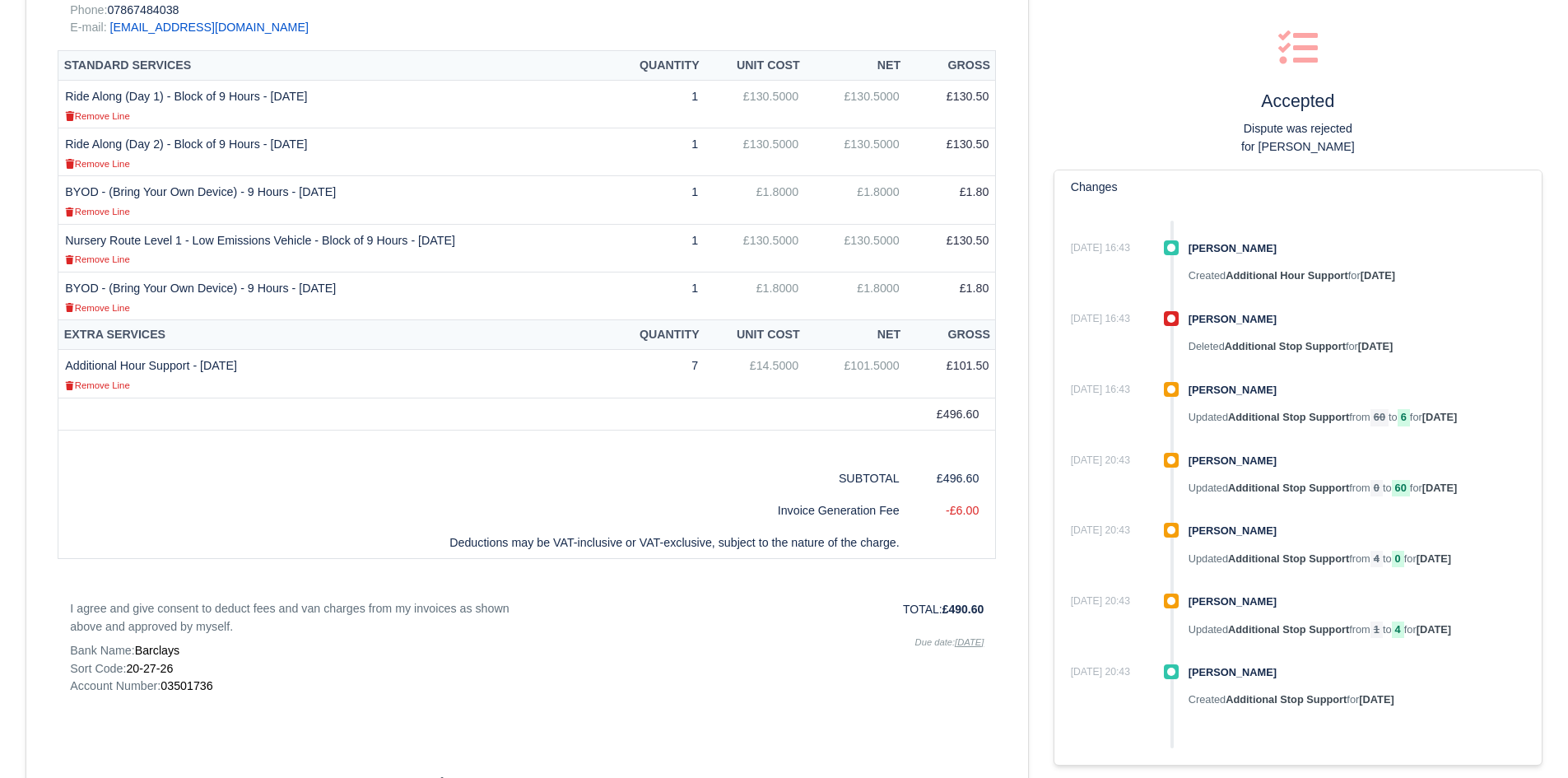
scroll to position [498, 0]
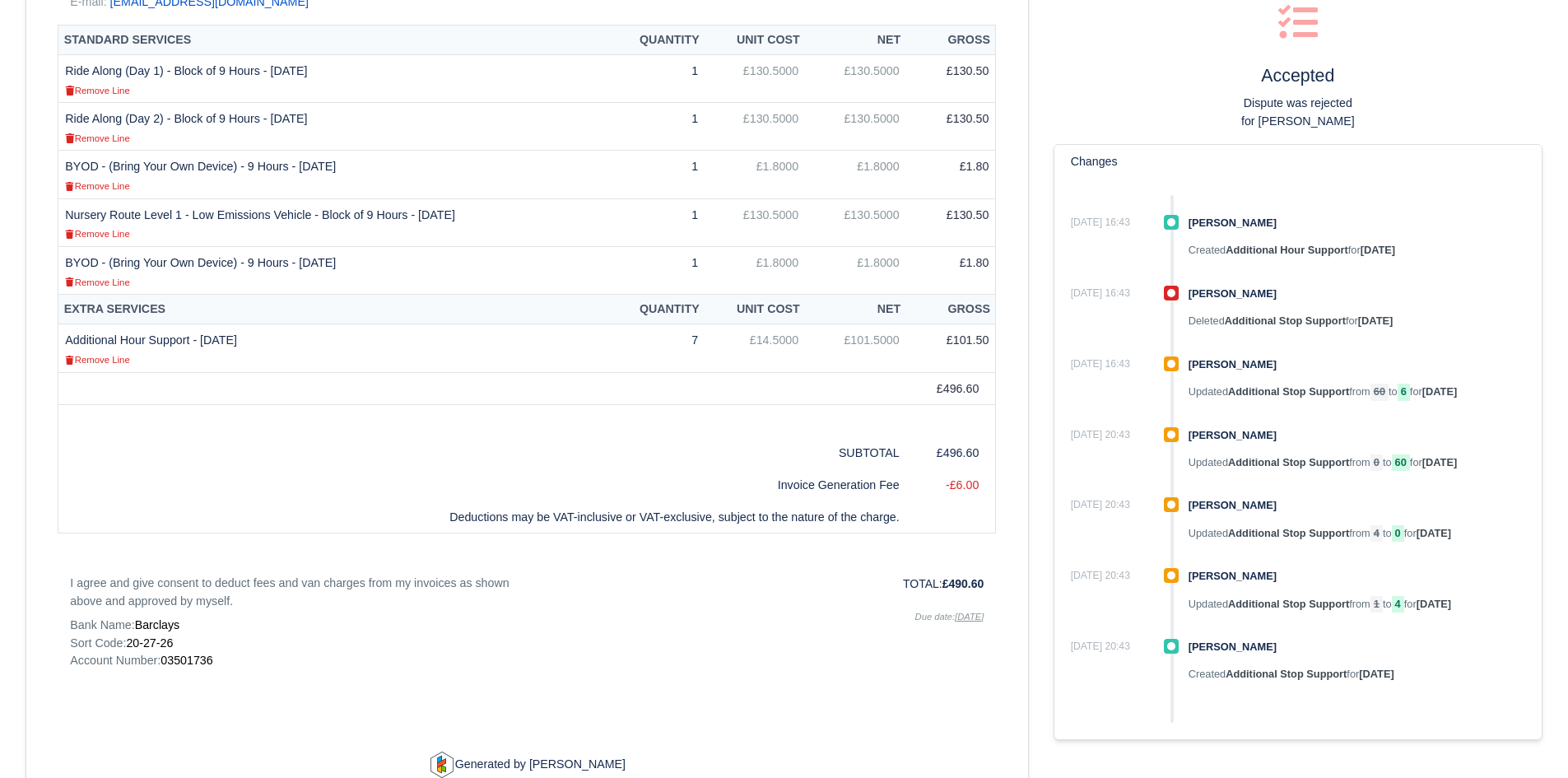
click at [428, 518] on td "Deductions may be VAT-inclusive or VAT-exclusive, subject to the nature of the …" at bounding box center [482, 517] width 848 height 32
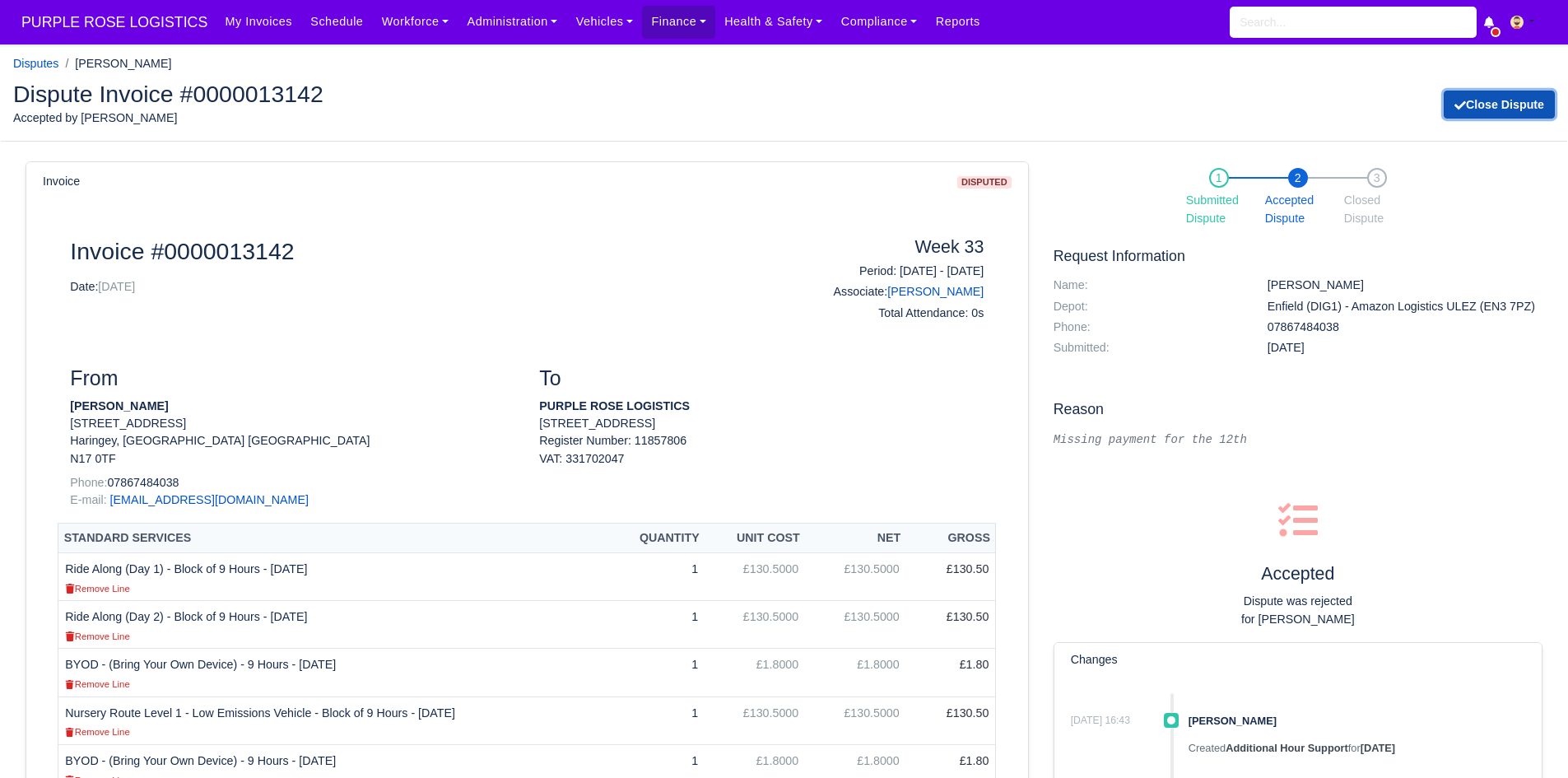
click at [1466, 105] on icon "submit" at bounding box center [1460, 105] width 11 height 11
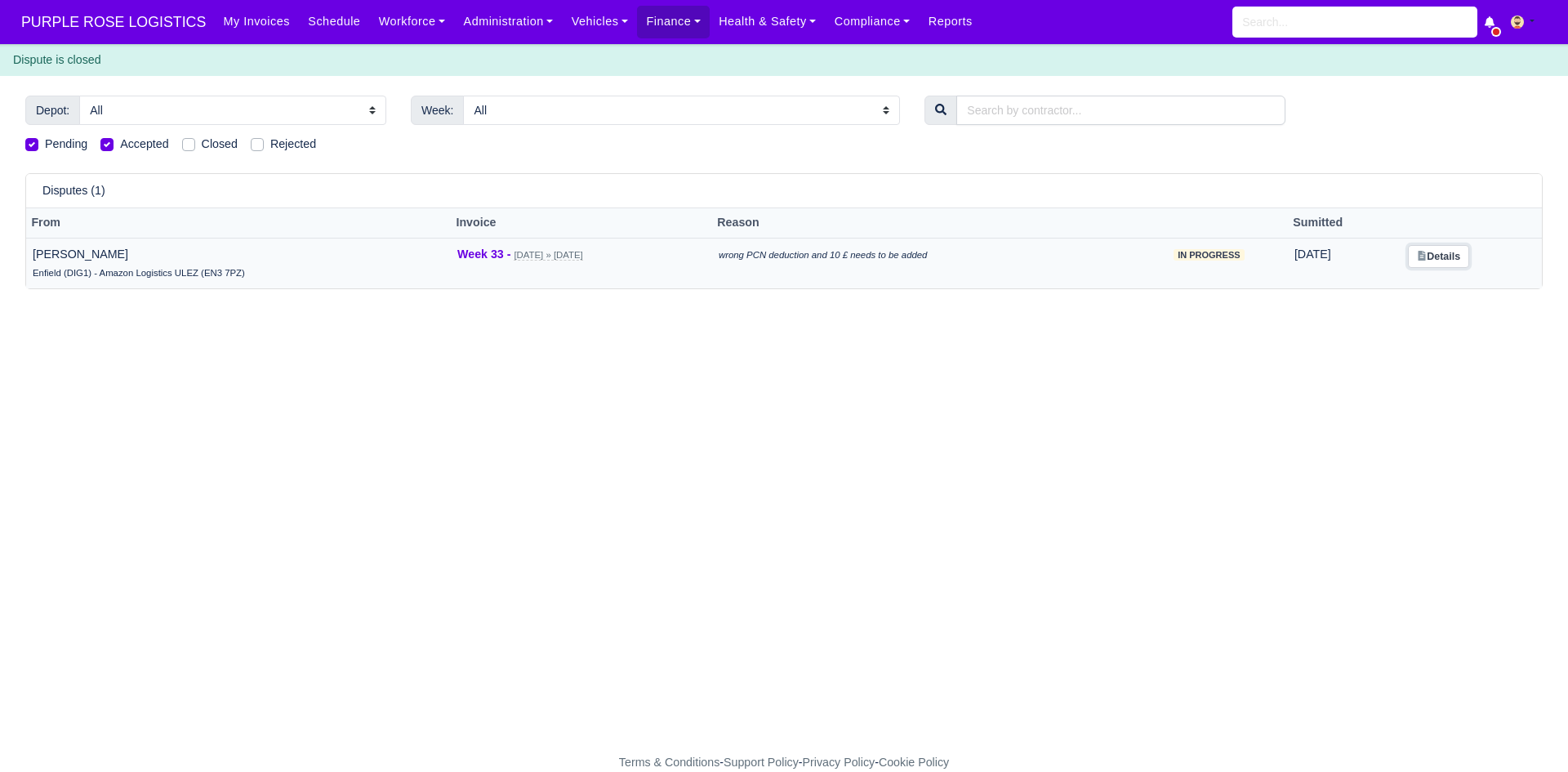
click at [1453, 257] on link "Details" at bounding box center [1438, 257] width 61 height 23
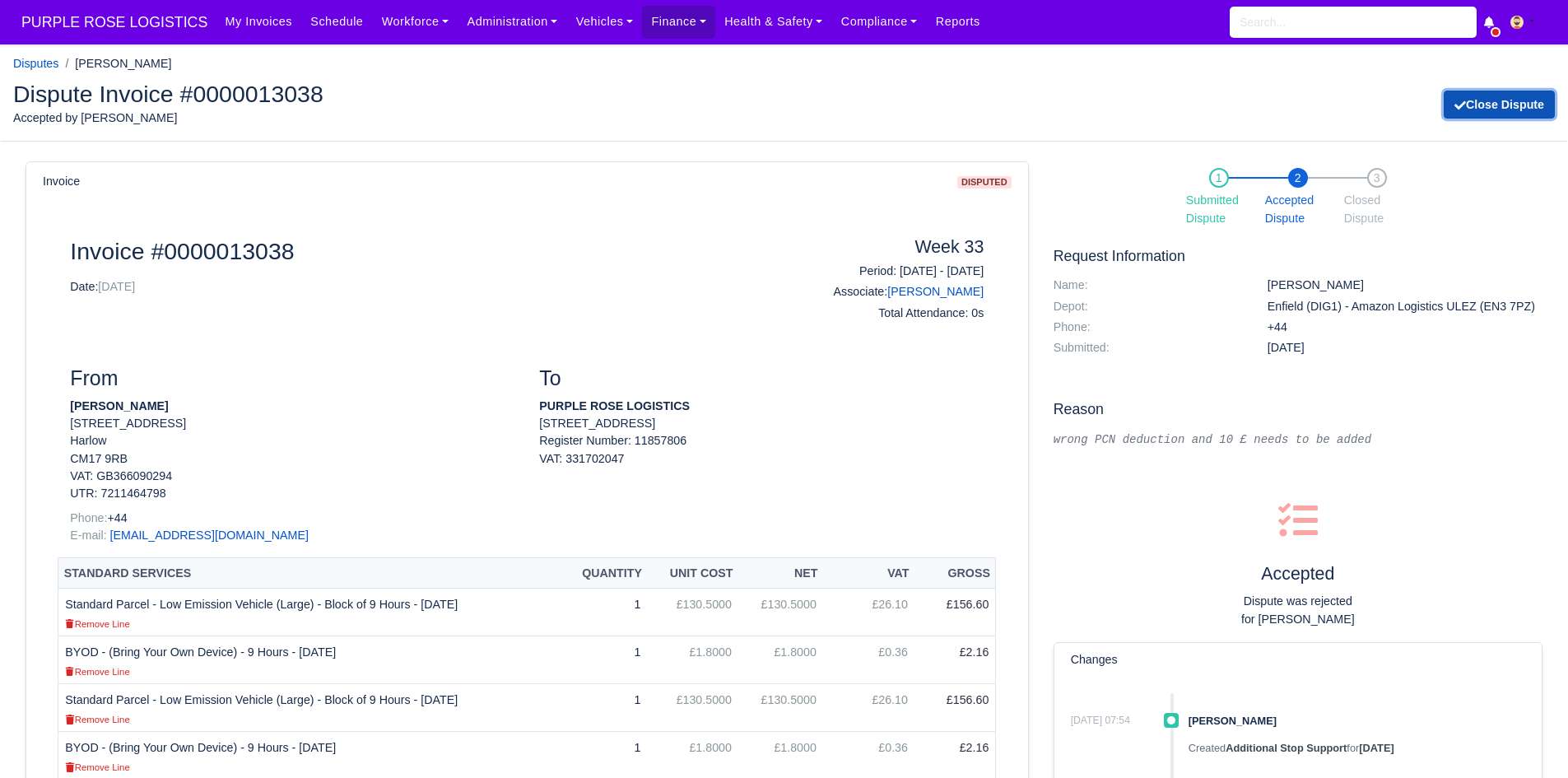
click at [1511, 101] on button "Close Dispute" at bounding box center [1499, 105] width 111 height 28
